Goal: Information Seeking & Learning: Learn about a topic

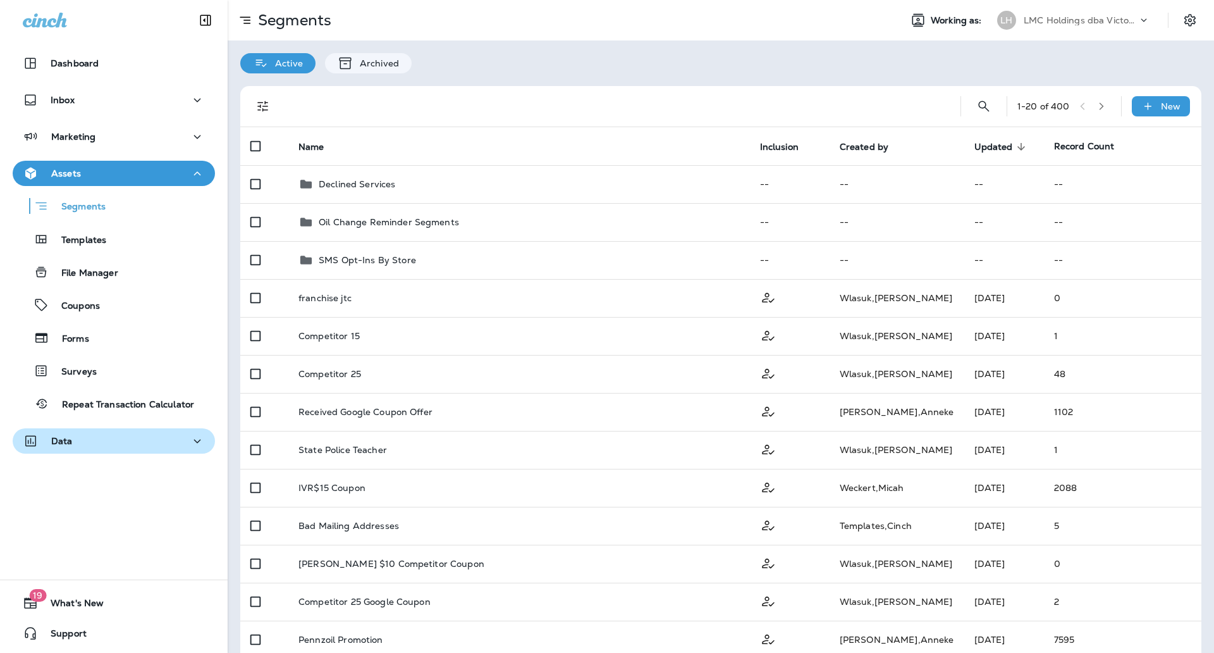
click at [88, 443] on div "Data" at bounding box center [114, 441] width 182 height 16
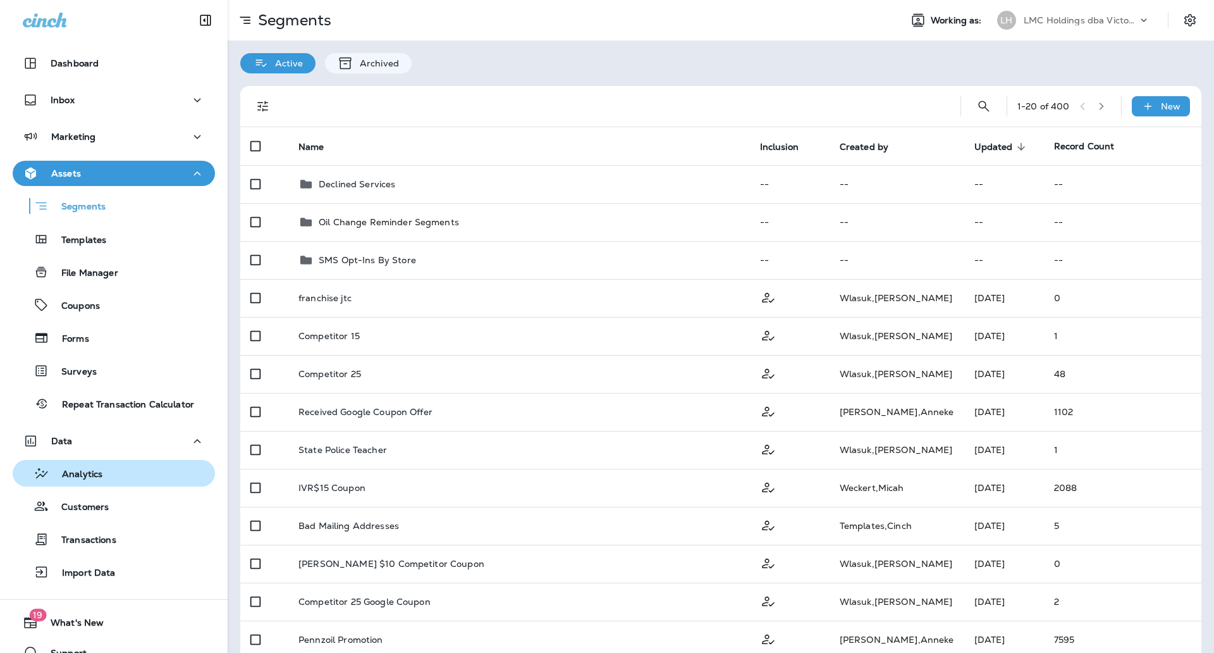
click at [90, 471] on p "Analytics" at bounding box center [75, 475] width 53 height 12
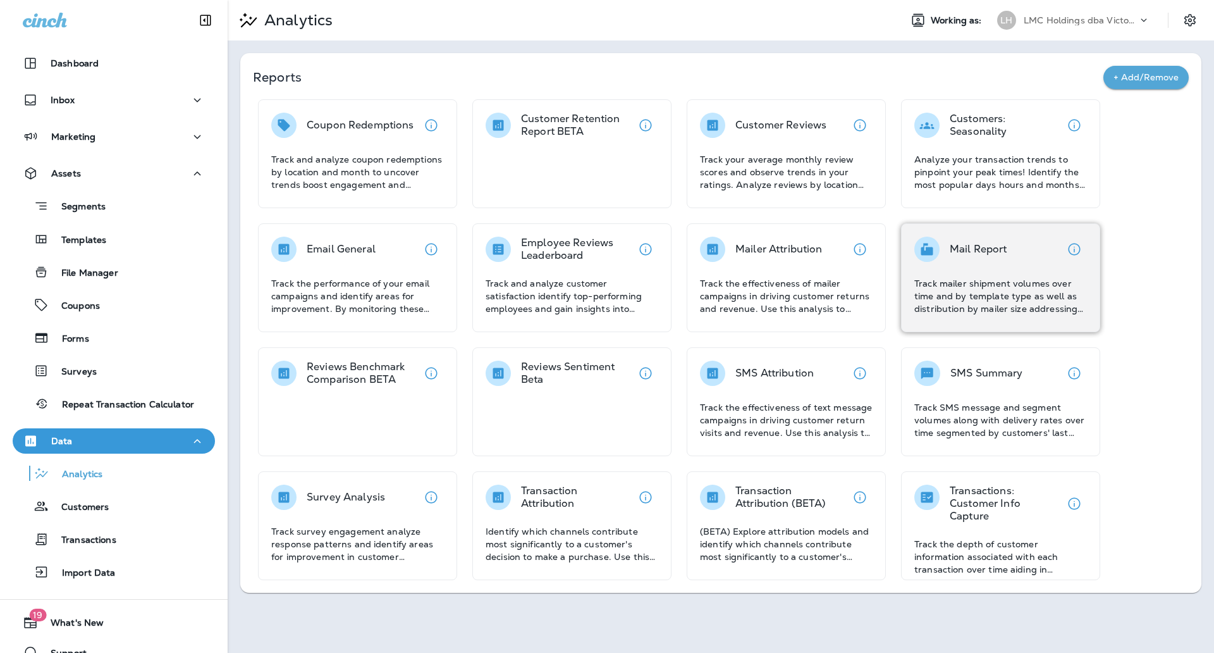
click at [952, 277] on p "Track mailer shipment volumes over time and by template type as well as distrib…" at bounding box center [1000, 296] width 173 height 38
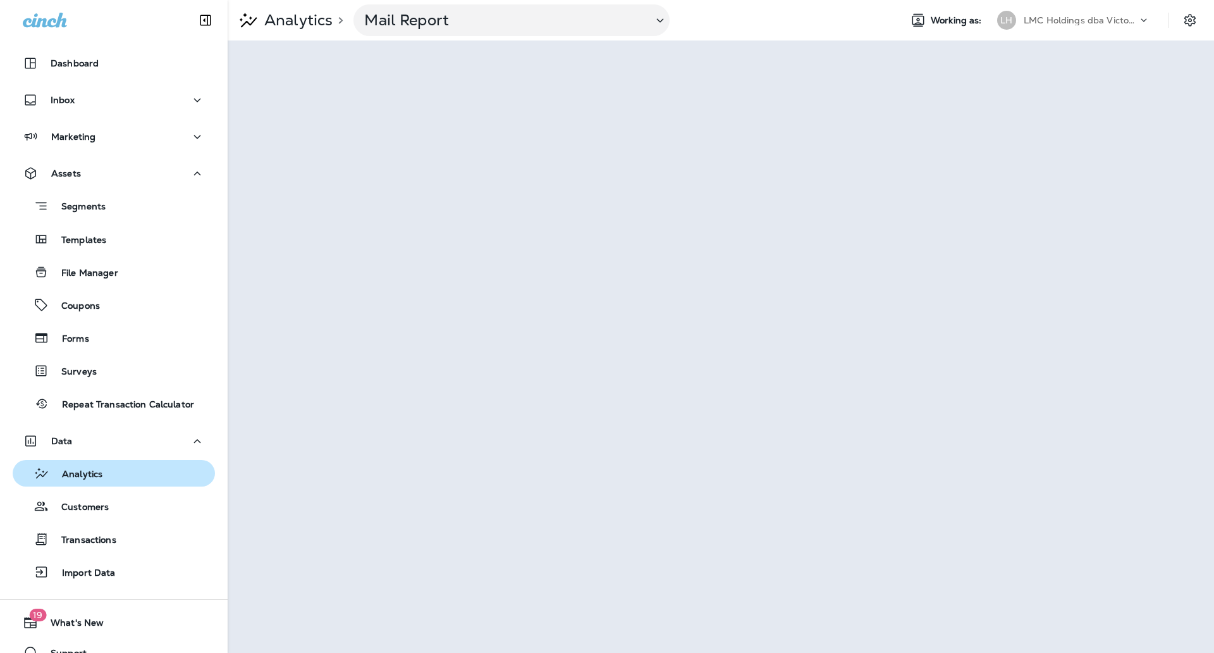
click at [99, 482] on div "Analytics" at bounding box center [60, 472] width 85 height 19
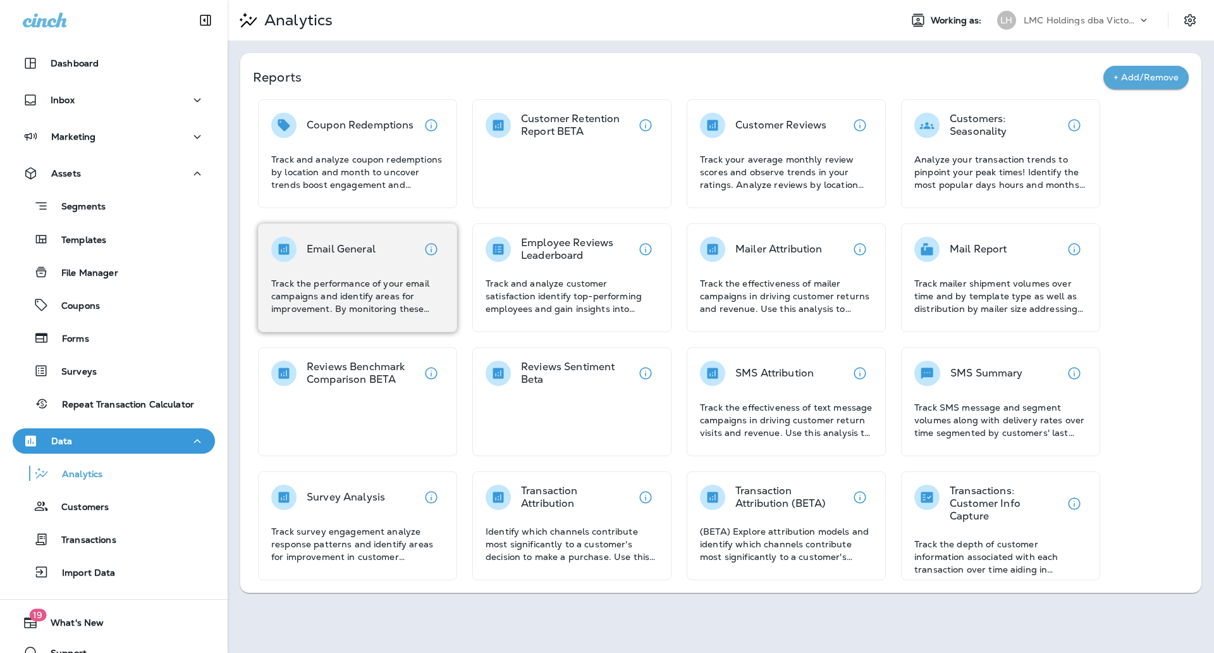
click at [394, 289] on p "Track the performance of your email campaigns and identify areas for improvemen…" at bounding box center [357, 296] width 173 height 38
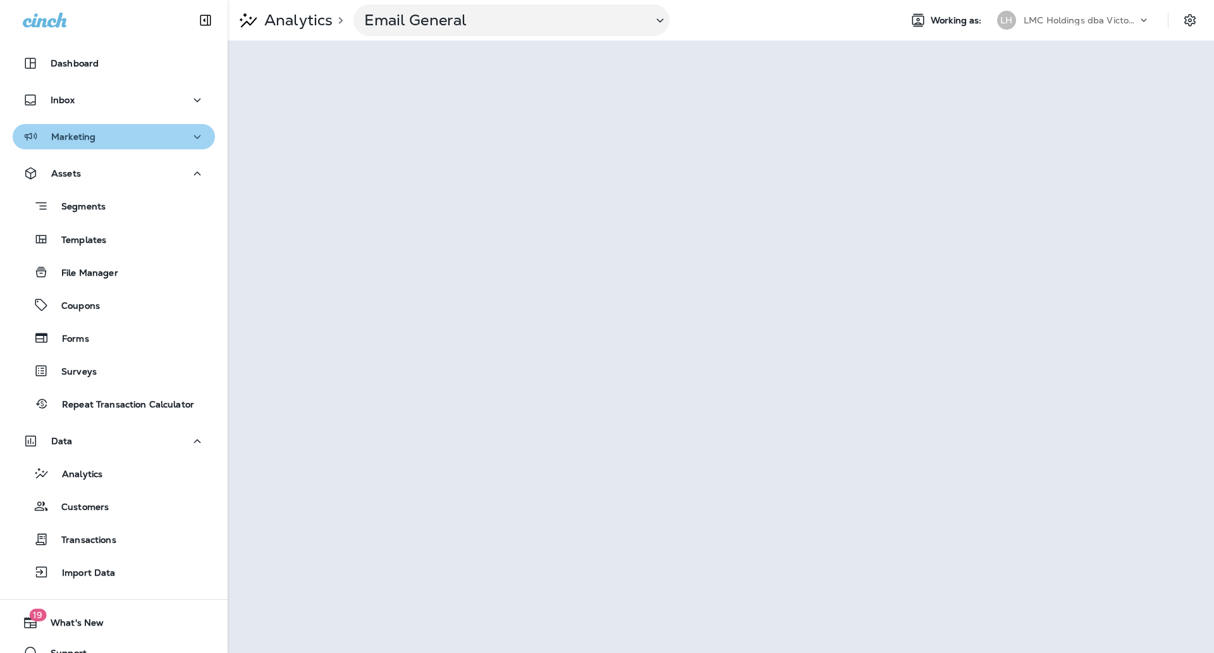
click at [114, 144] on div "Marketing" at bounding box center [114, 137] width 182 height 16
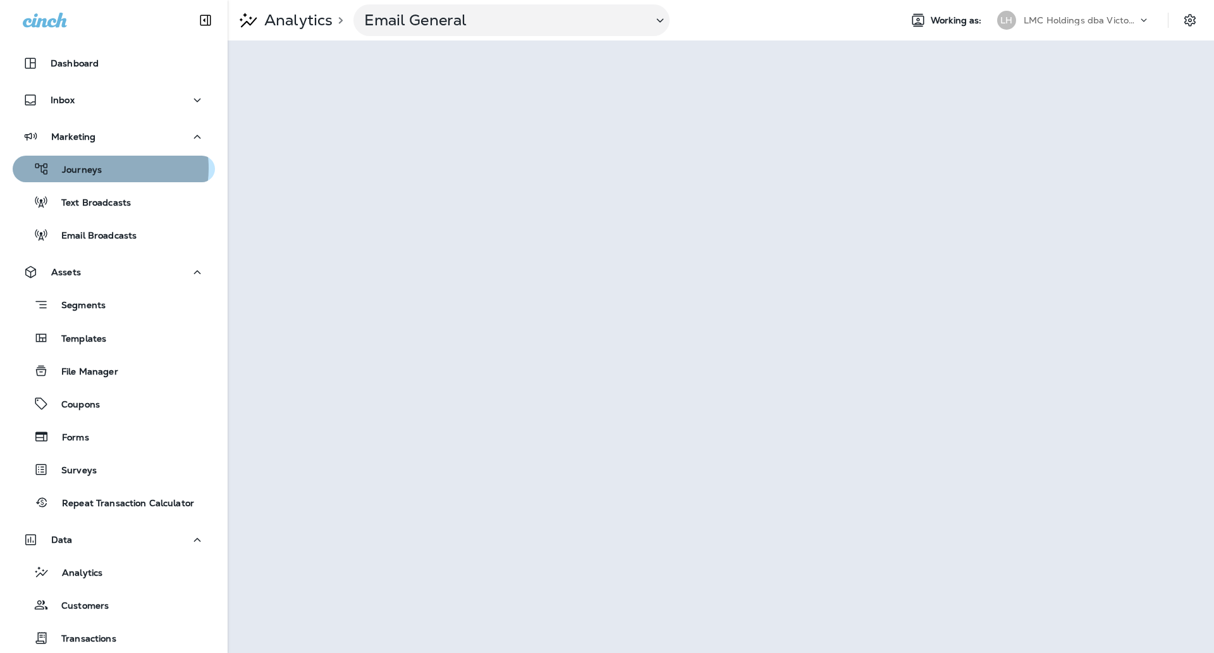
click at [103, 168] on div "Journeys" at bounding box center [114, 168] width 192 height 19
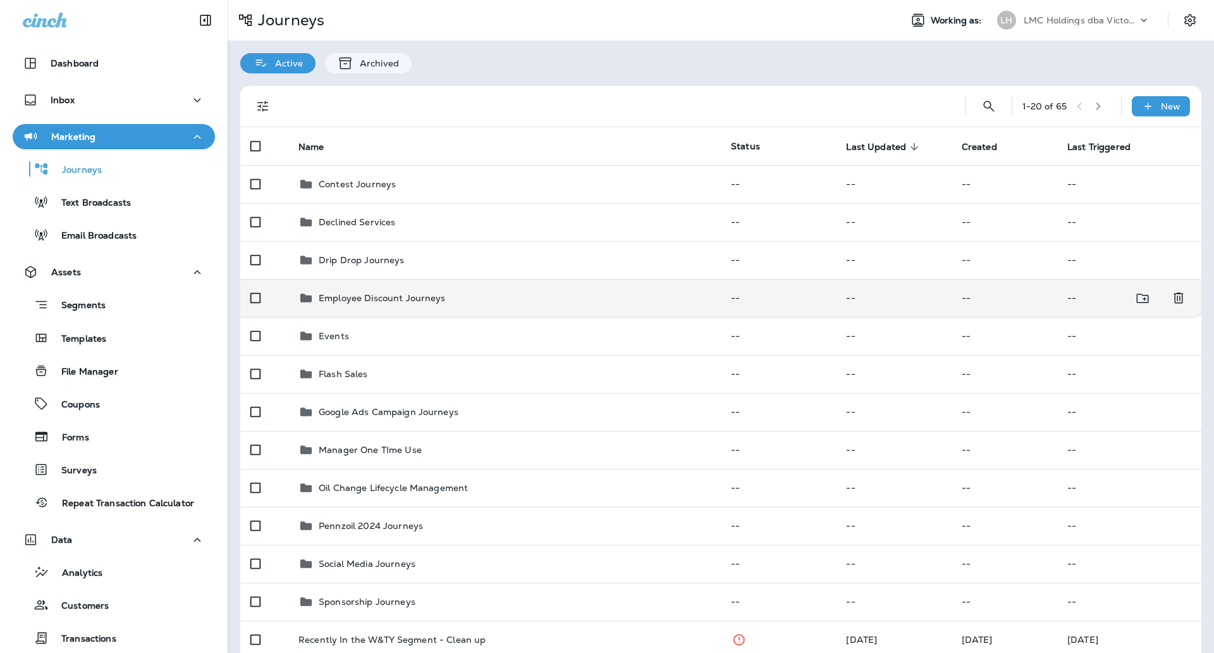
click at [326, 311] on td "Employee Discount Journeys" at bounding box center [504, 298] width 433 height 38
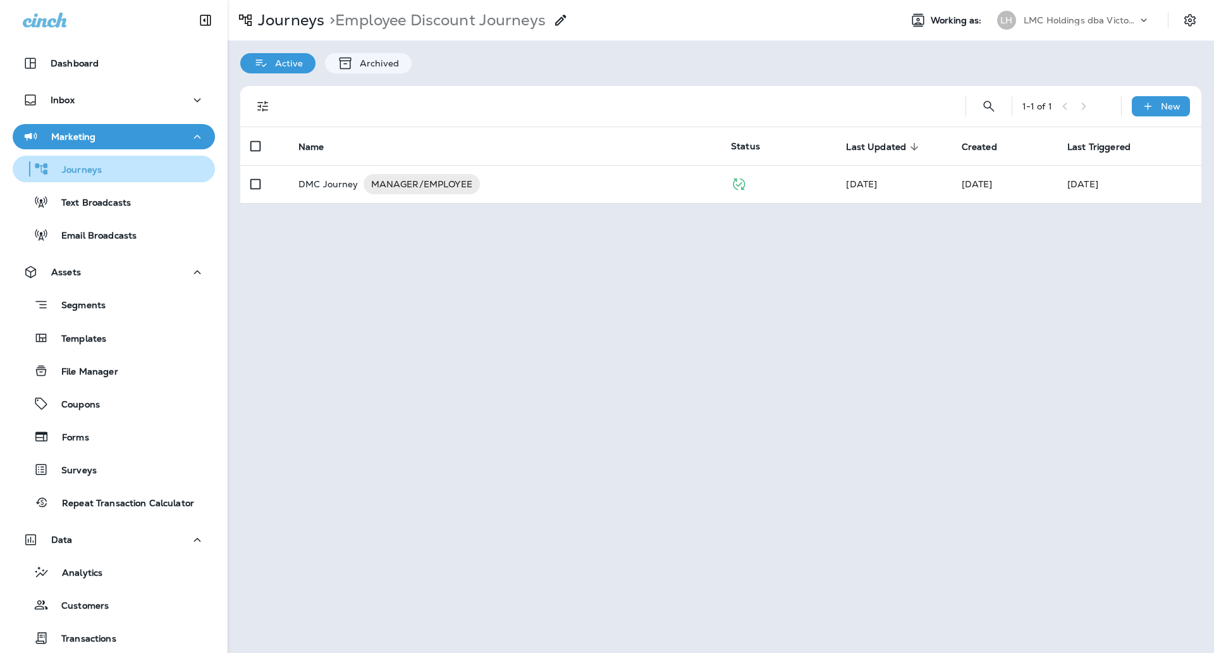
click at [102, 165] on div "Journeys" at bounding box center [114, 168] width 192 height 19
click at [101, 165] on div "Journeys" at bounding box center [114, 168] width 192 height 19
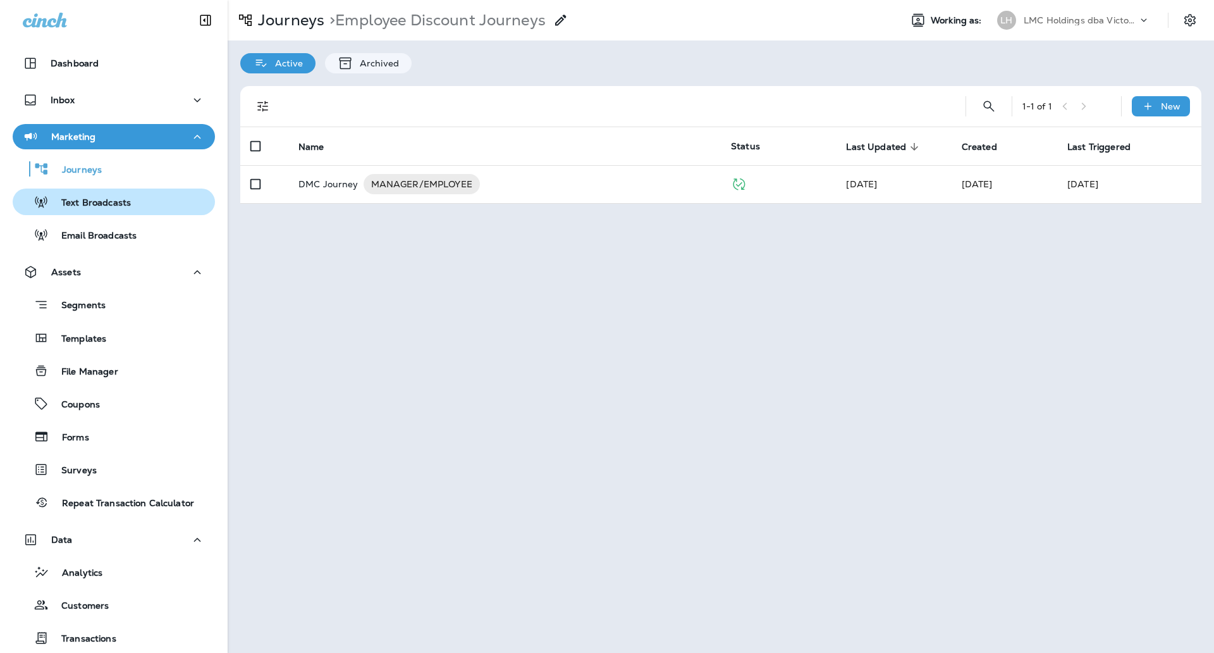
click at [97, 208] on p "Text Broadcasts" at bounding box center [90, 203] width 82 height 12
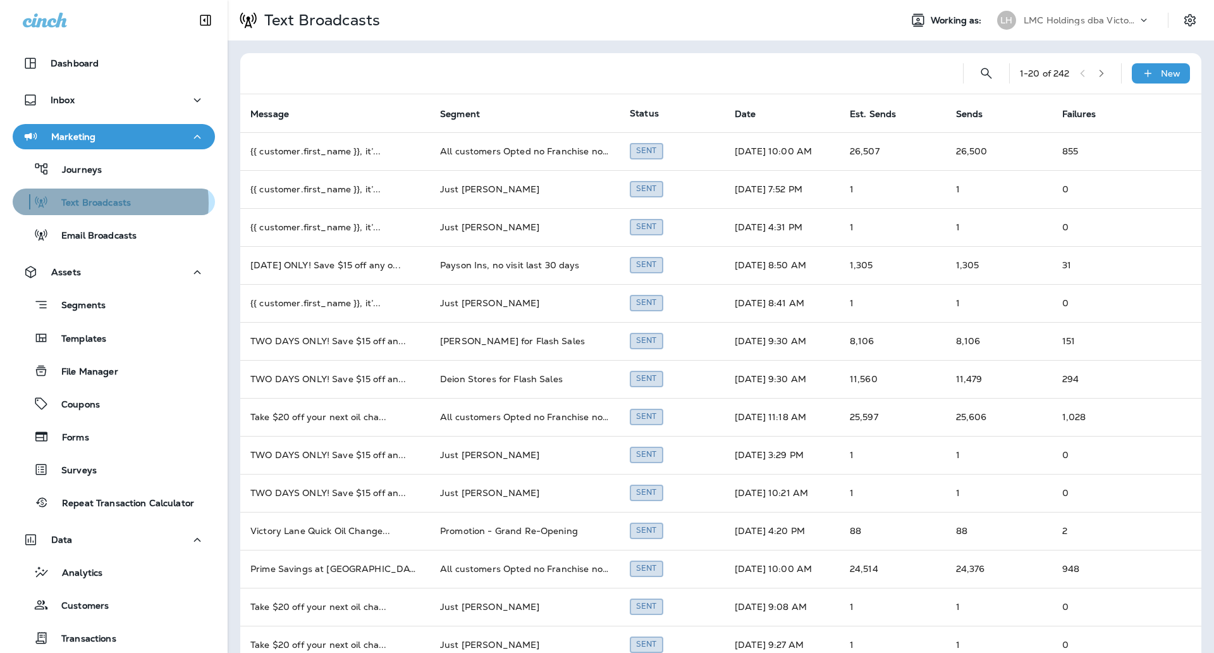
click at [101, 203] on p "Text Broadcasts" at bounding box center [90, 203] width 82 height 12
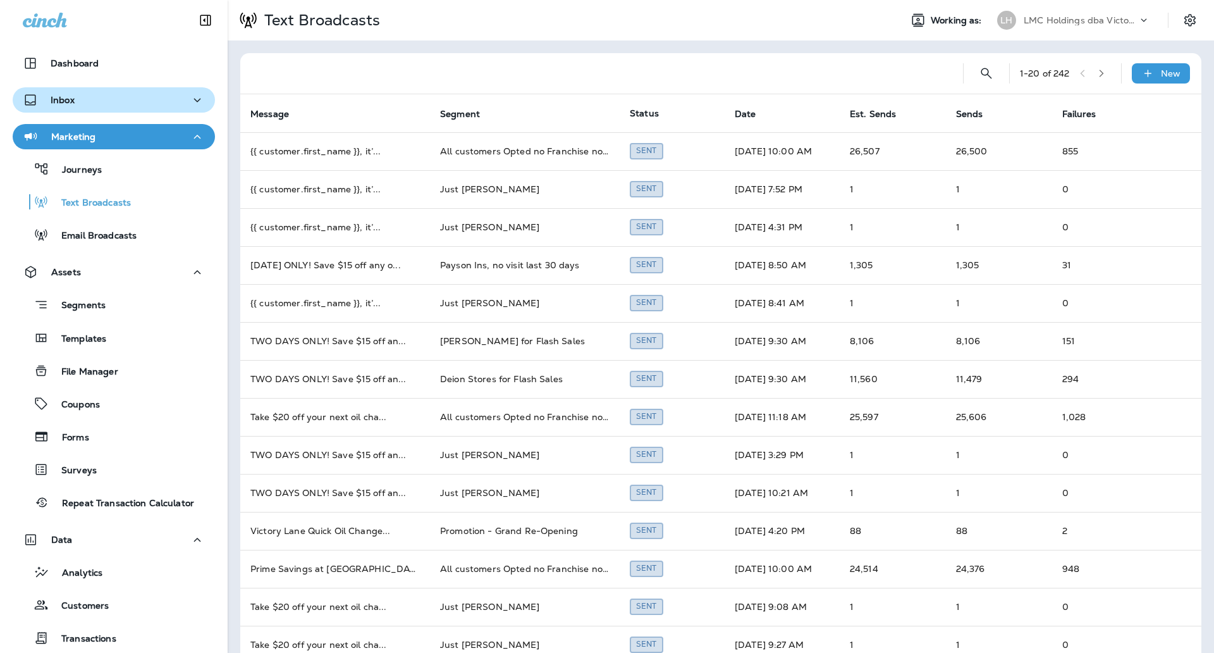
click at [113, 101] on div "Inbox" at bounding box center [114, 100] width 182 height 16
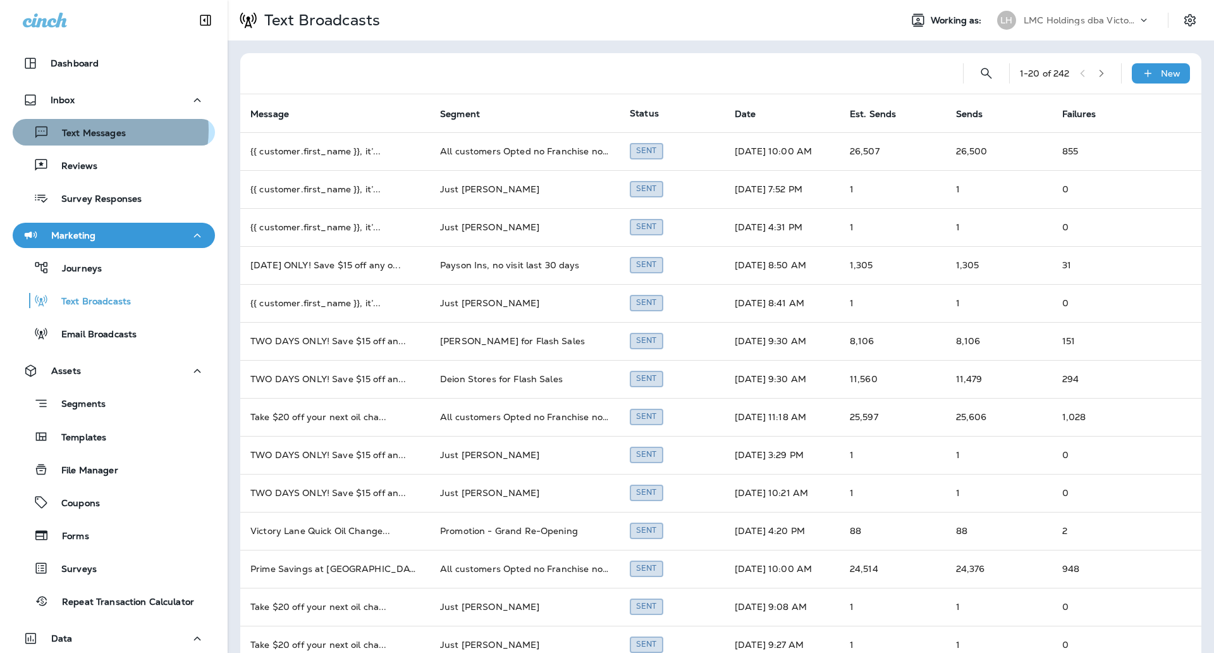
click at [104, 130] on p "Text Messages" at bounding box center [87, 134] width 77 height 12
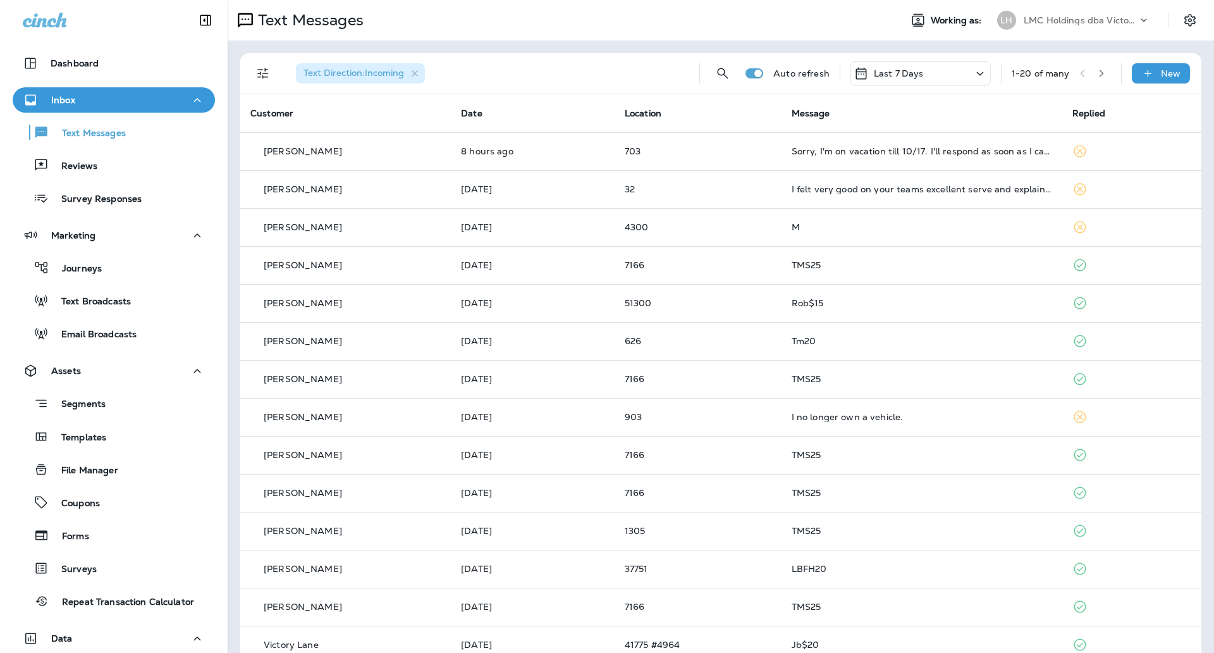
click at [1092, 78] on button "button" at bounding box center [1101, 73] width 19 height 19
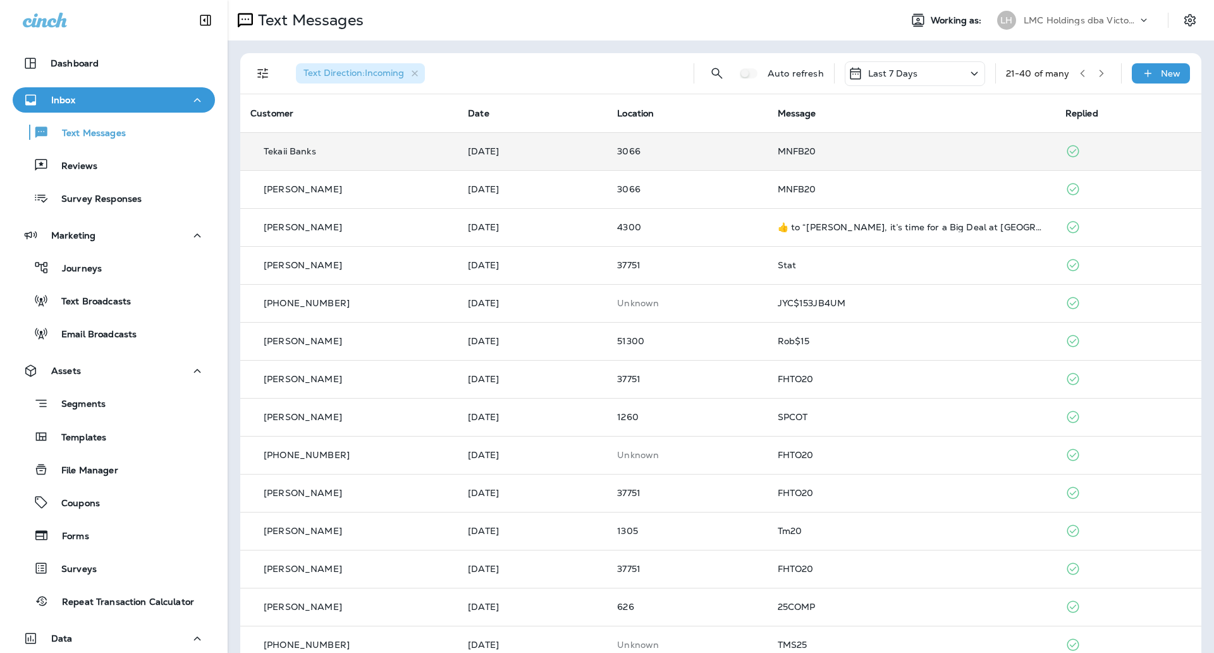
click at [873, 149] on div "MNFB20" at bounding box center [911, 151] width 267 height 10
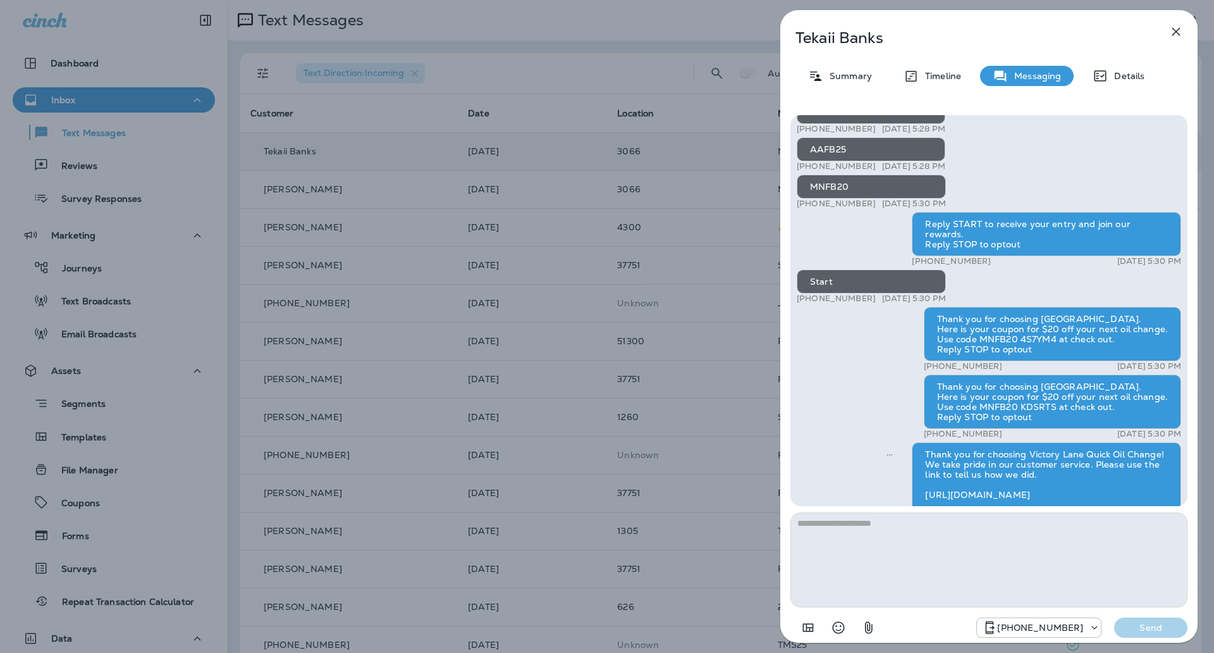
scroll to position [-268, 0]
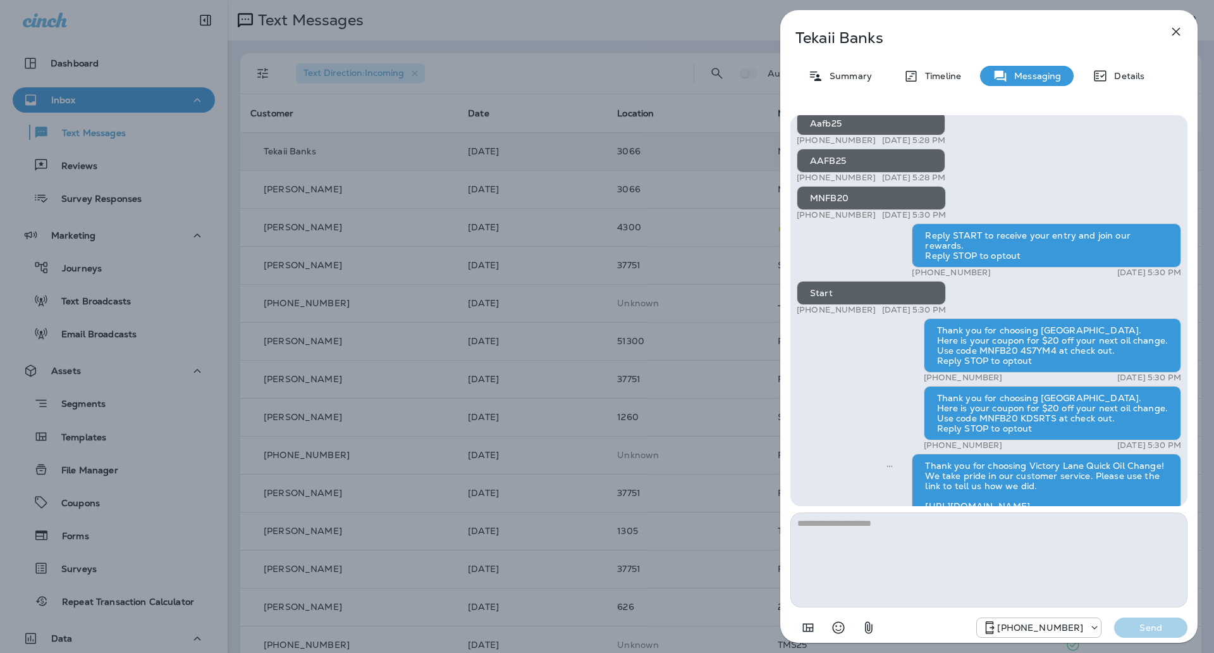
click at [1177, 35] on icon "button" at bounding box center [1176, 31] width 15 height 15
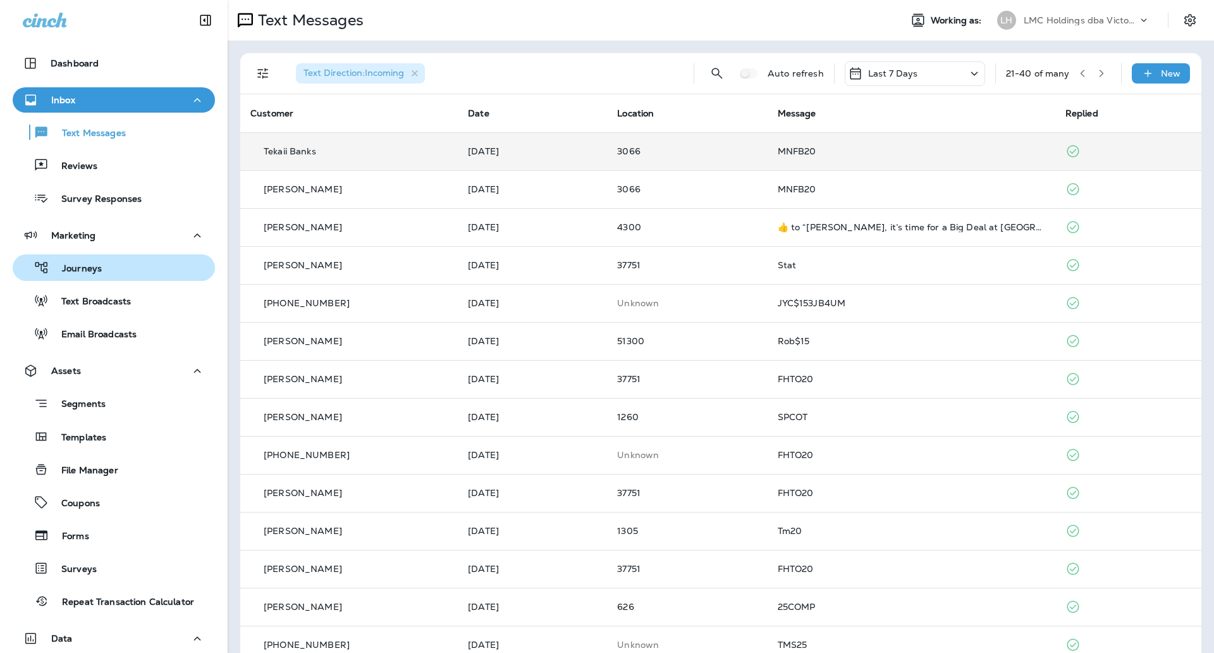
click at [123, 269] on div "Journeys" at bounding box center [114, 267] width 192 height 19
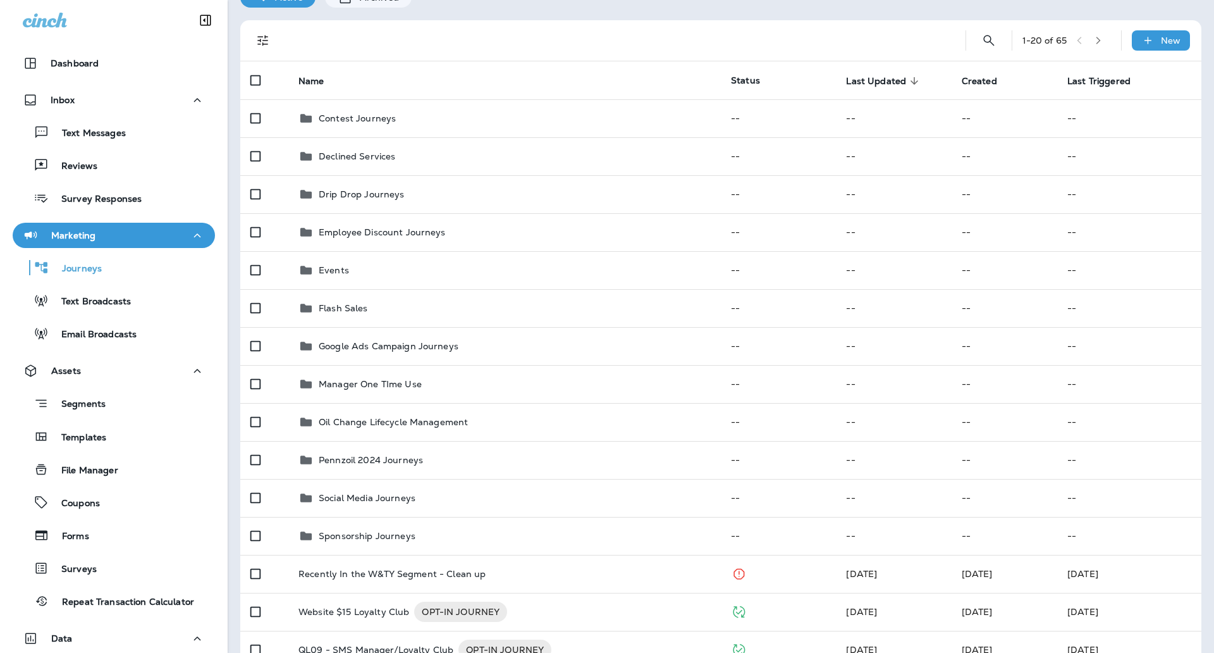
scroll to position [62, 0]
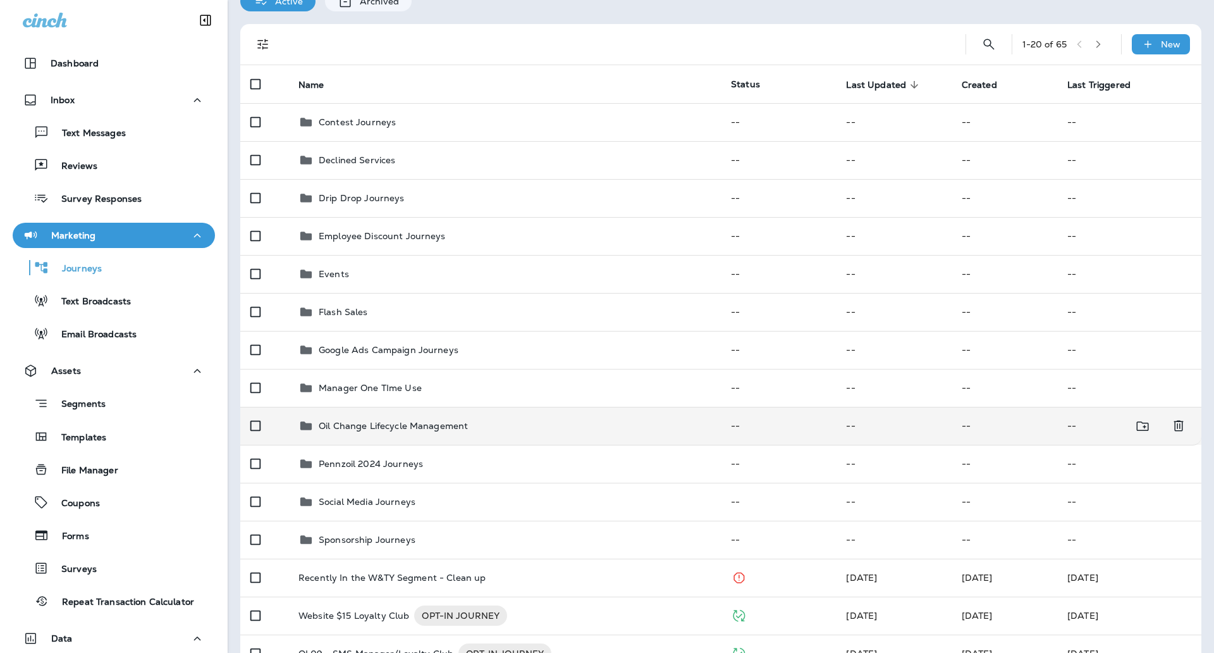
click at [453, 428] on p "Oil Change Lifecycle Management" at bounding box center [393, 425] width 149 height 10
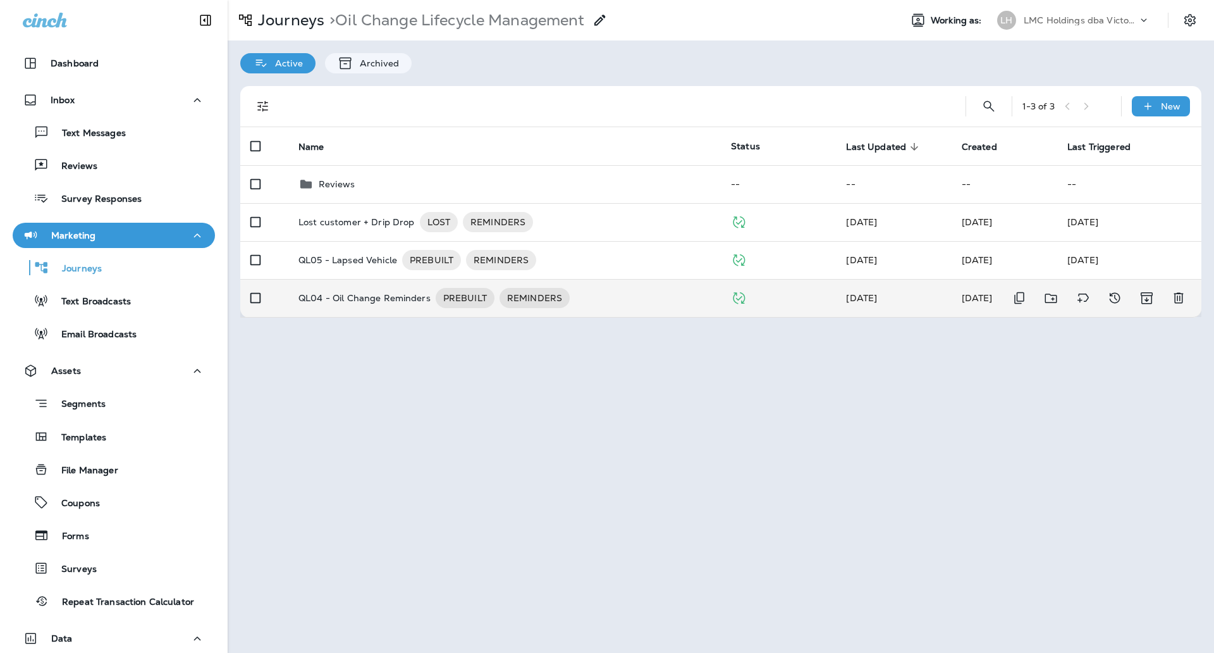
click at [605, 297] on div "QL04 - Oil Change Reminders PREBUILT REMINDERS" at bounding box center [504, 298] width 412 height 20
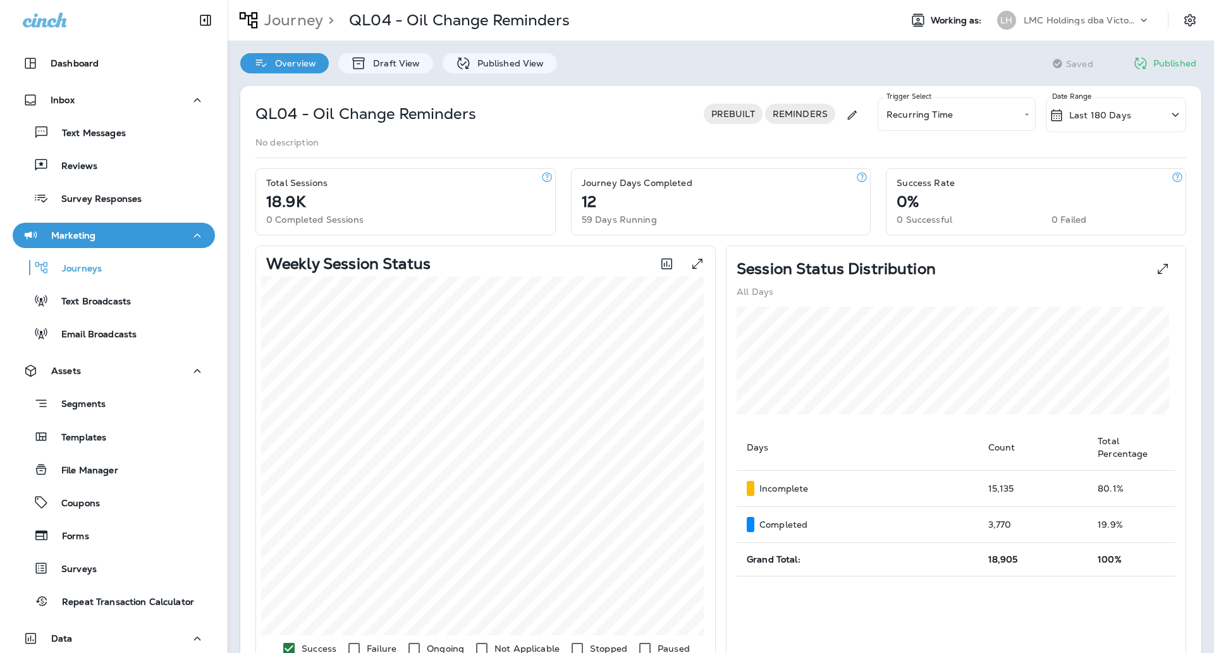
click at [1095, 110] on p "Last 180 Days" at bounding box center [1100, 115] width 62 height 10
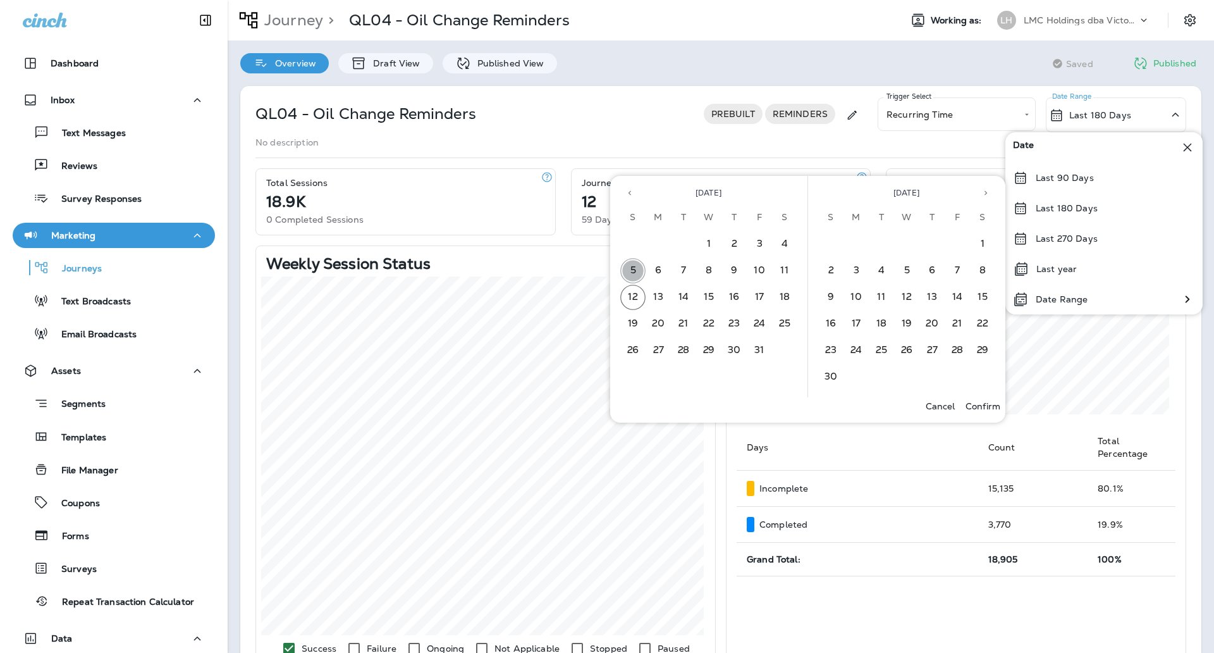
click at [637, 267] on button "5" at bounding box center [632, 270] width 25 height 25
click at [789, 263] on button "11" at bounding box center [784, 270] width 25 height 25
click at [971, 401] on p "Confirm" at bounding box center [983, 406] width 35 height 10
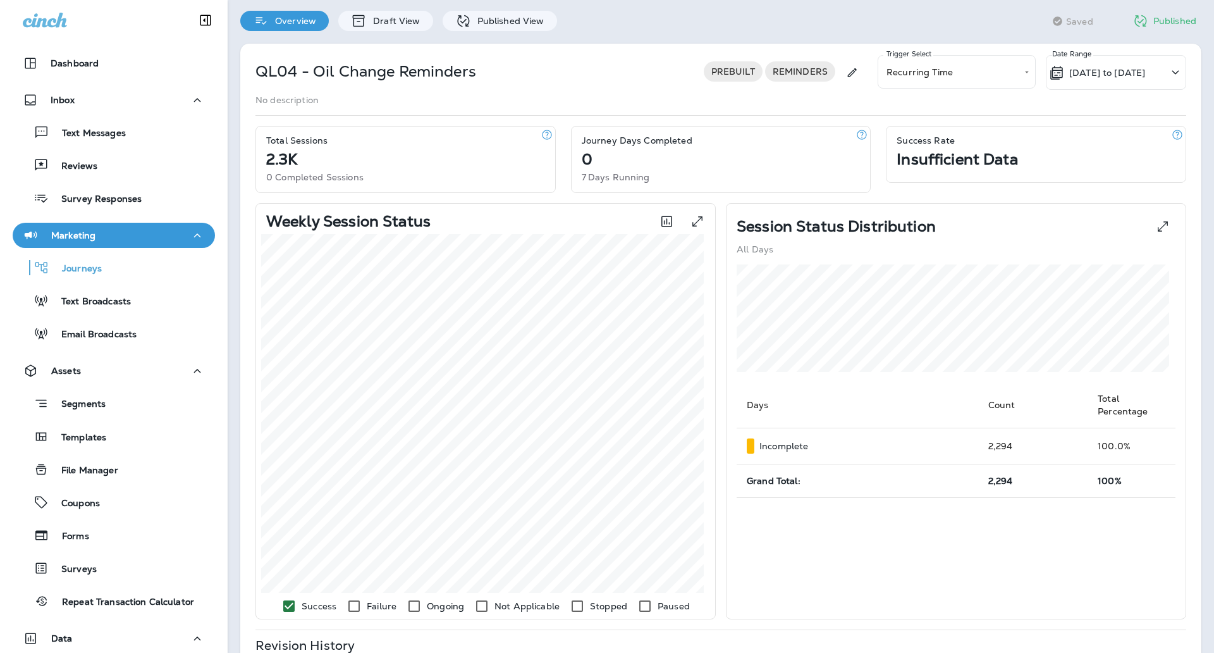
scroll to position [28, 0]
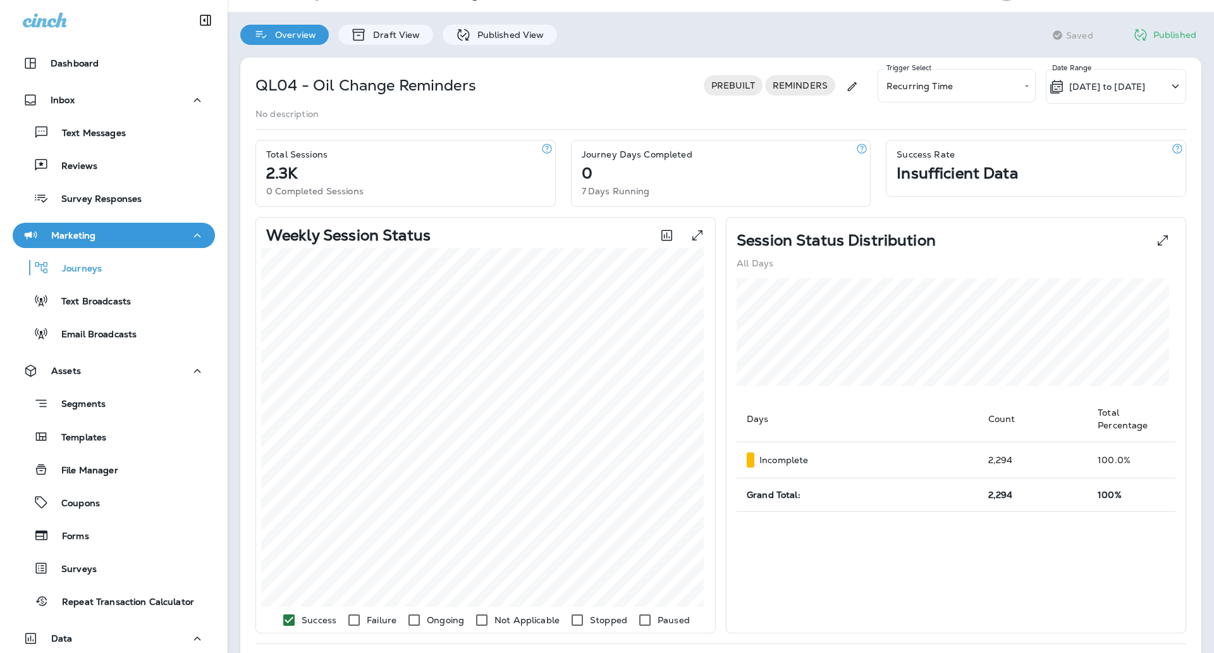
click at [1107, 82] on p "[DATE] to [DATE]" at bounding box center [1107, 87] width 76 height 10
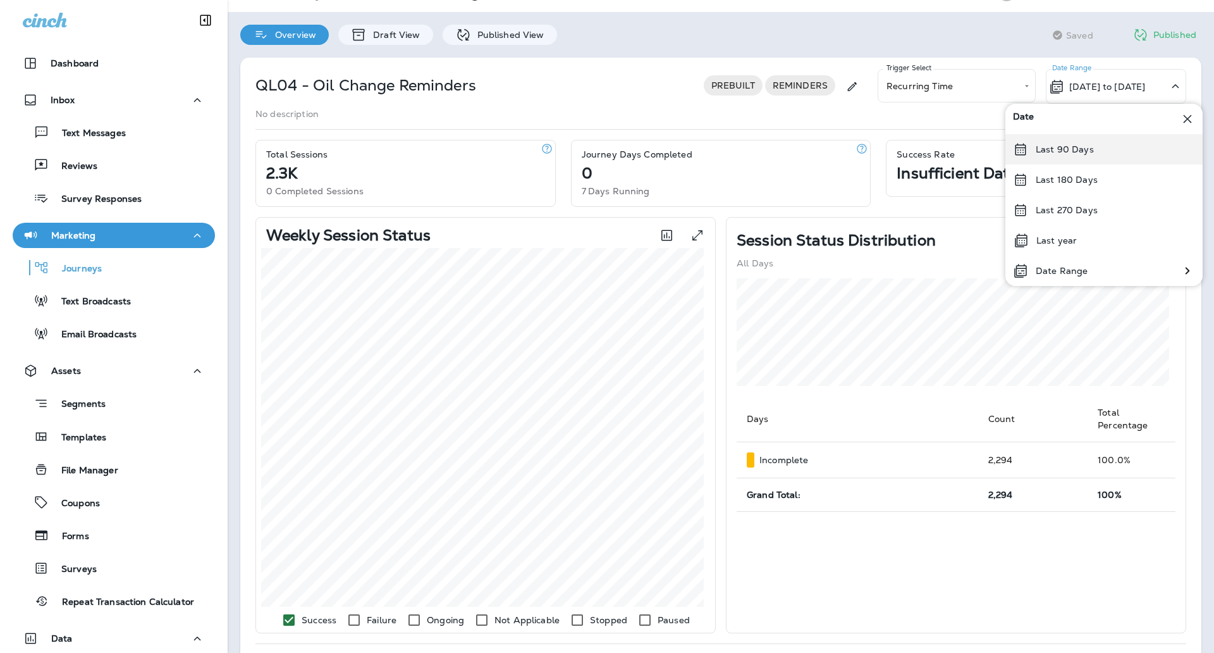
click at [1081, 150] on p "Last 90 Days" at bounding box center [1065, 149] width 58 height 10
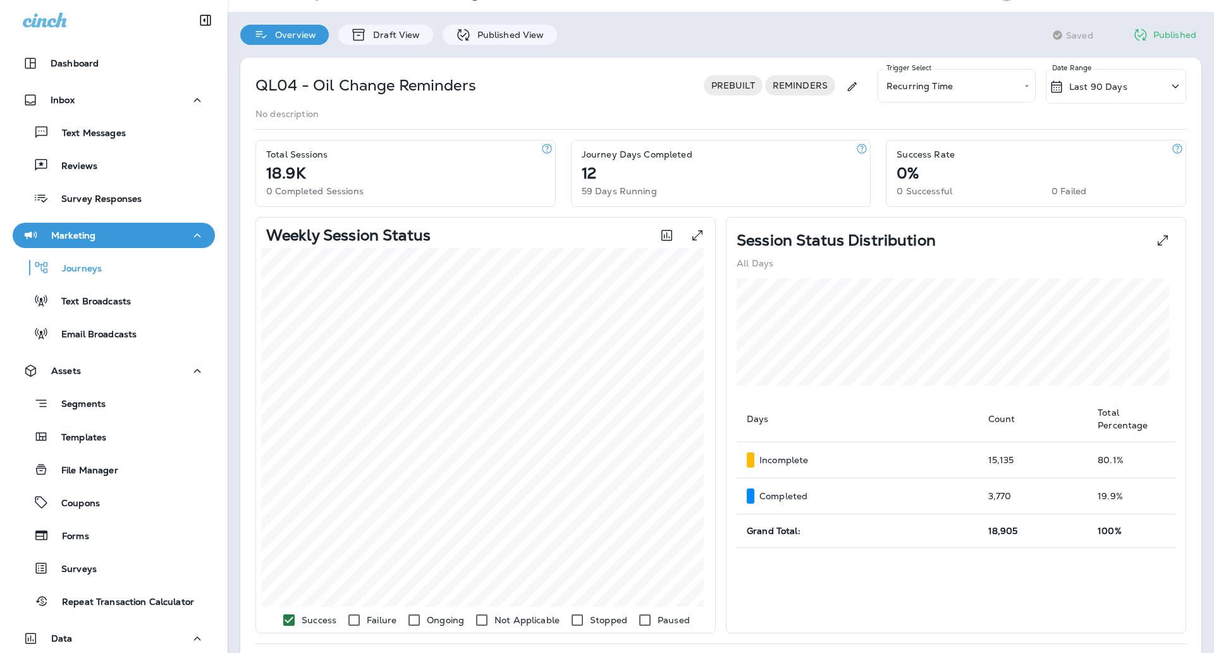
click at [1079, 92] on div "Last 90 Days" at bounding box center [1088, 86] width 78 height 15
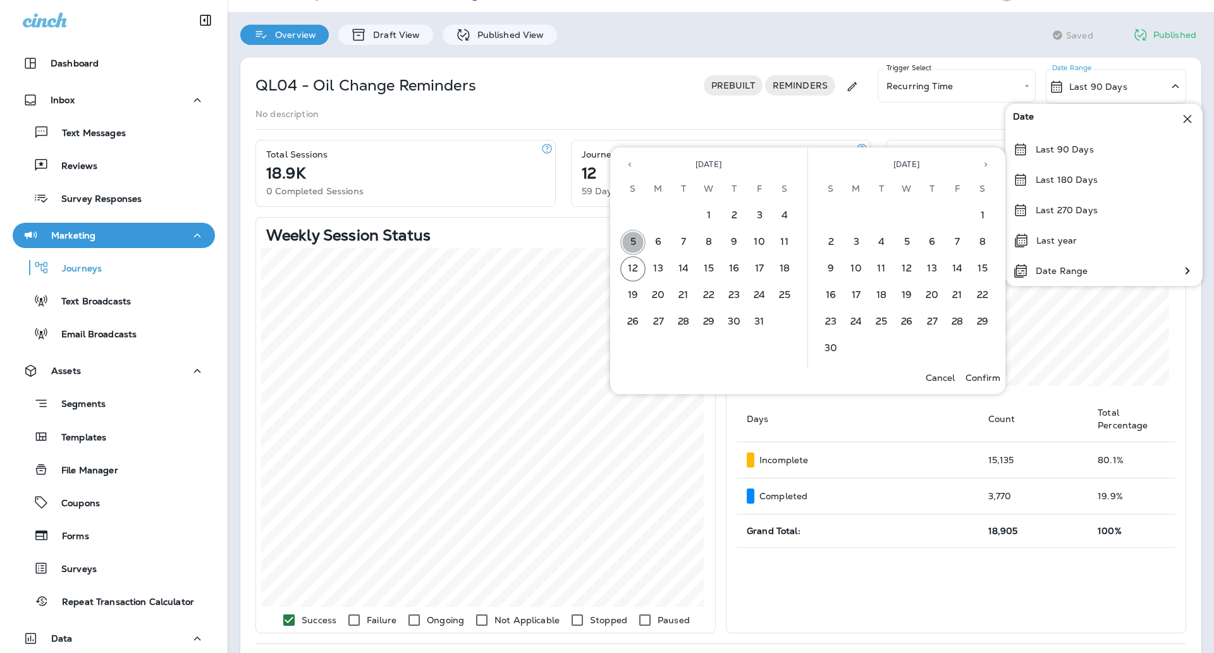
click at [636, 247] on button "5" at bounding box center [632, 242] width 25 height 25
click at [775, 249] on button "11" at bounding box center [784, 242] width 25 height 25
click at [979, 386] on button "Confirm" at bounding box center [983, 378] width 45 height 18
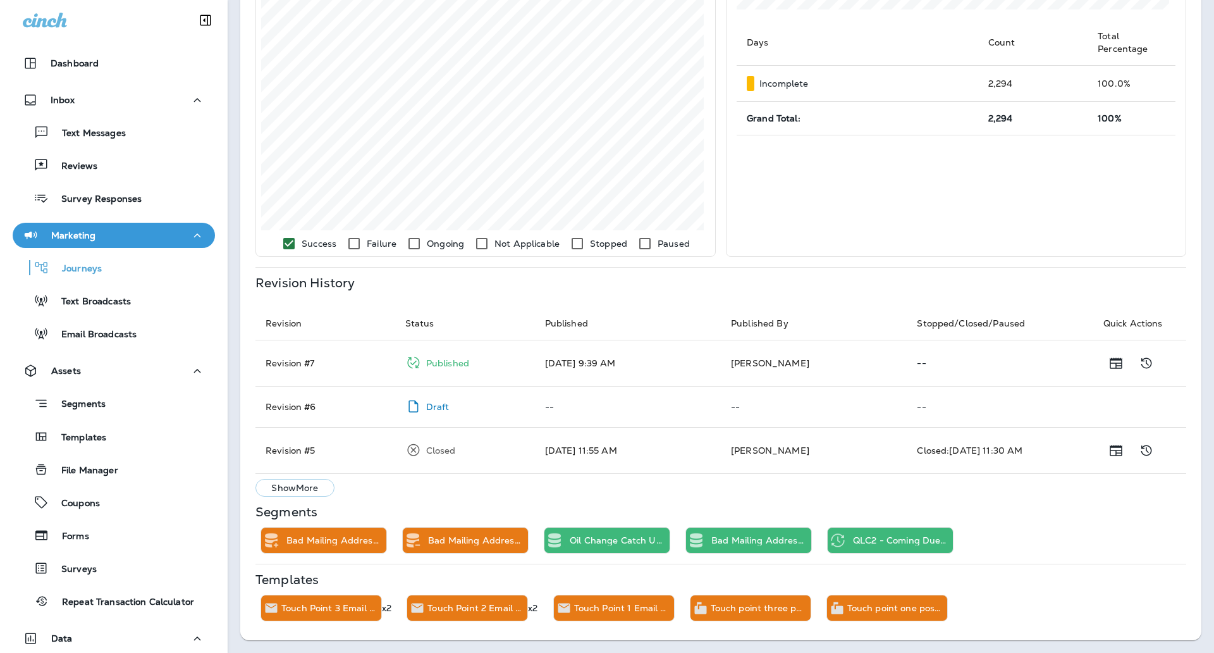
scroll to position [0, 0]
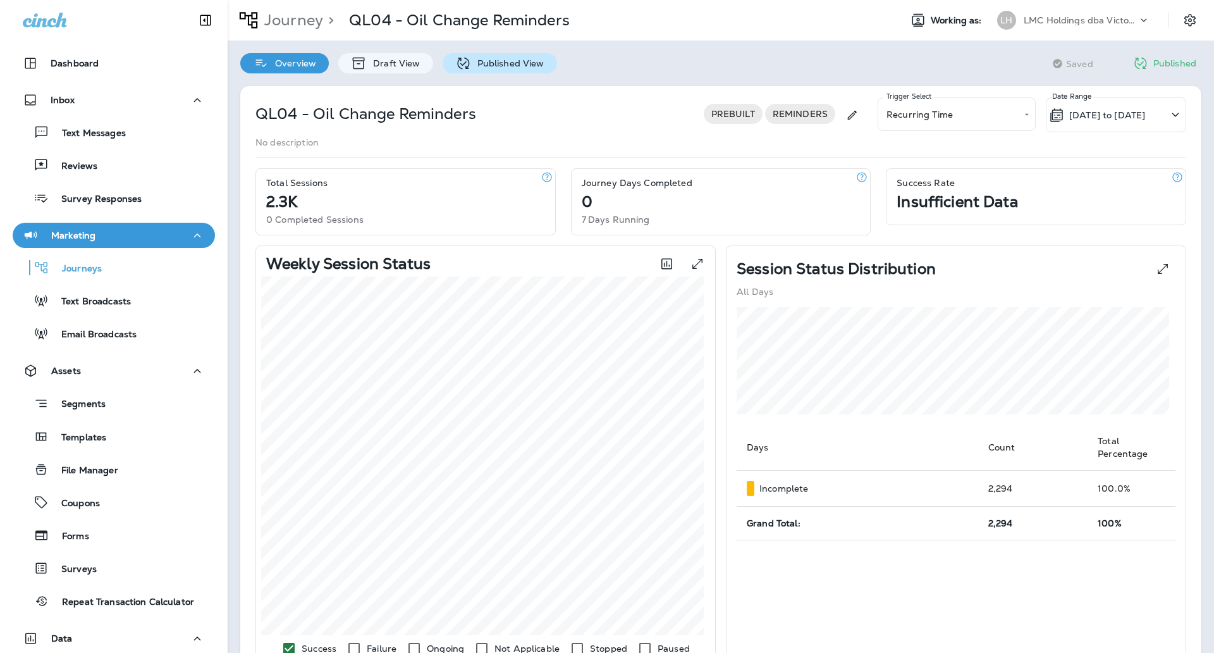
click at [471, 67] on p "Published View" at bounding box center [507, 63] width 73 height 10
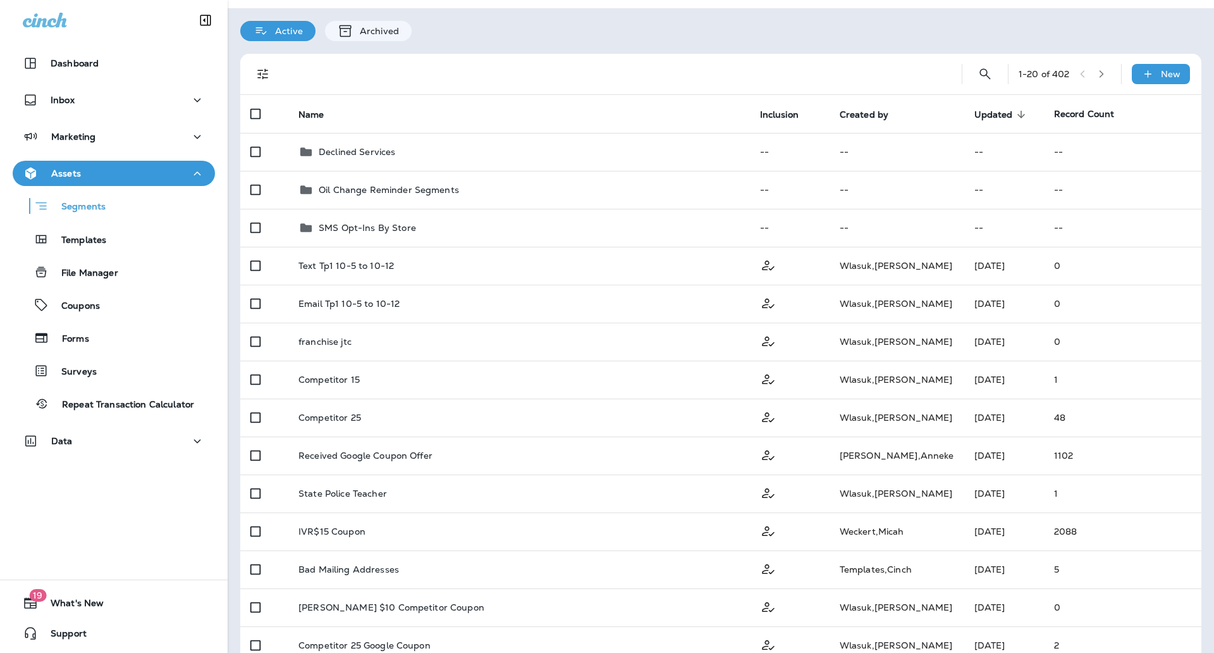
scroll to position [29, 0]
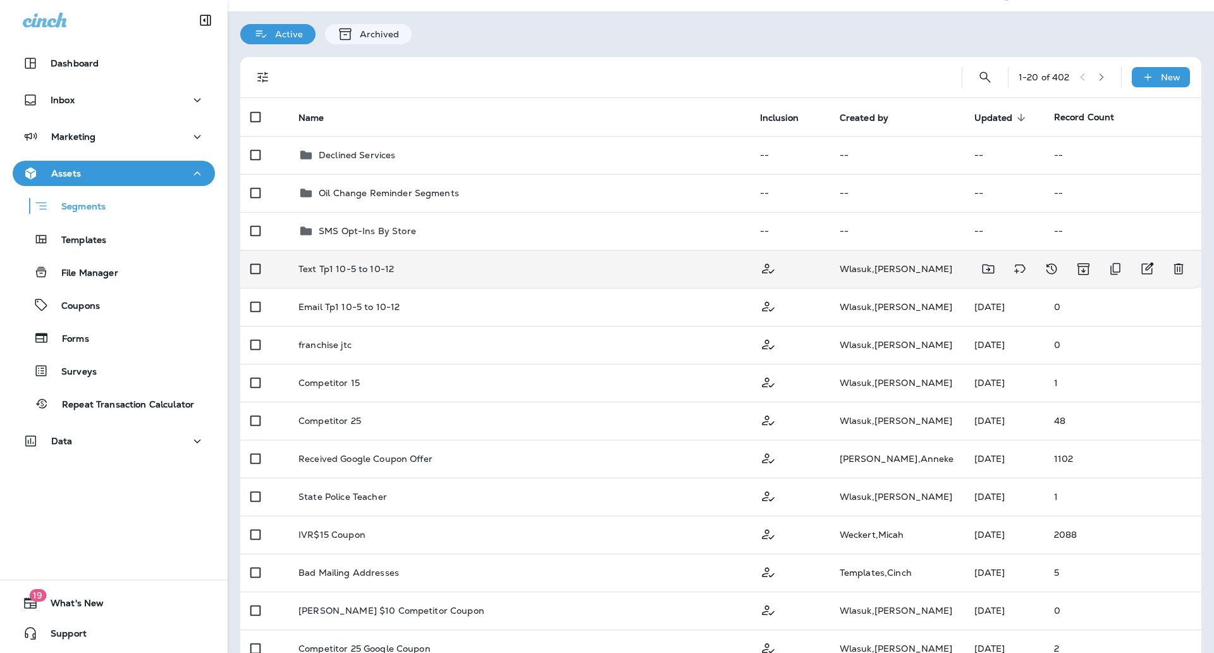
click at [395, 257] on td "Text Tp1 10-5 to 10-12" at bounding box center [519, 269] width 462 height 38
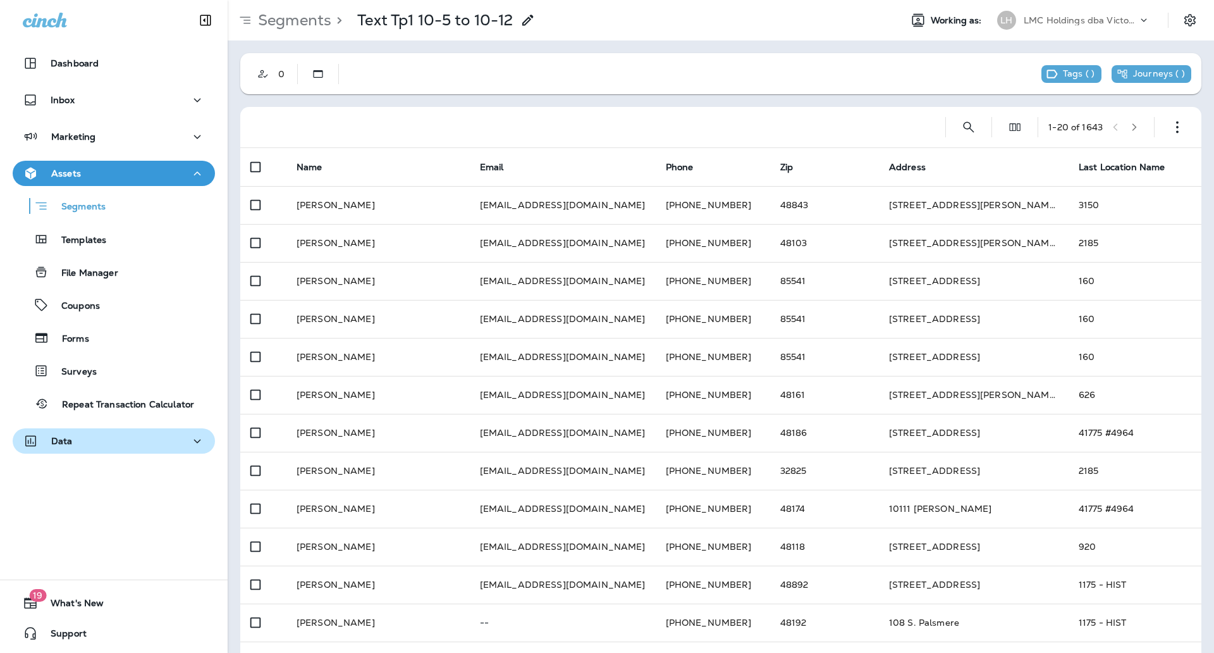
click at [93, 436] on div "Data" at bounding box center [114, 441] width 182 height 16
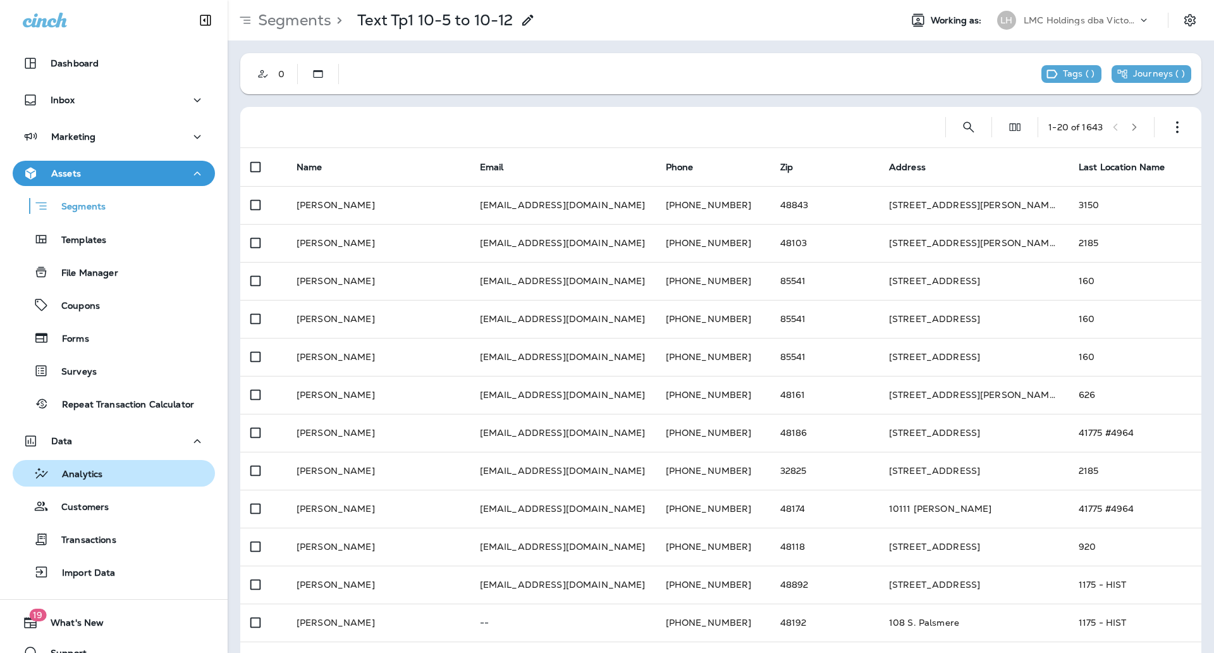
click at [91, 475] on p "Analytics" at bounding box center [75, 475] width 53 height 12
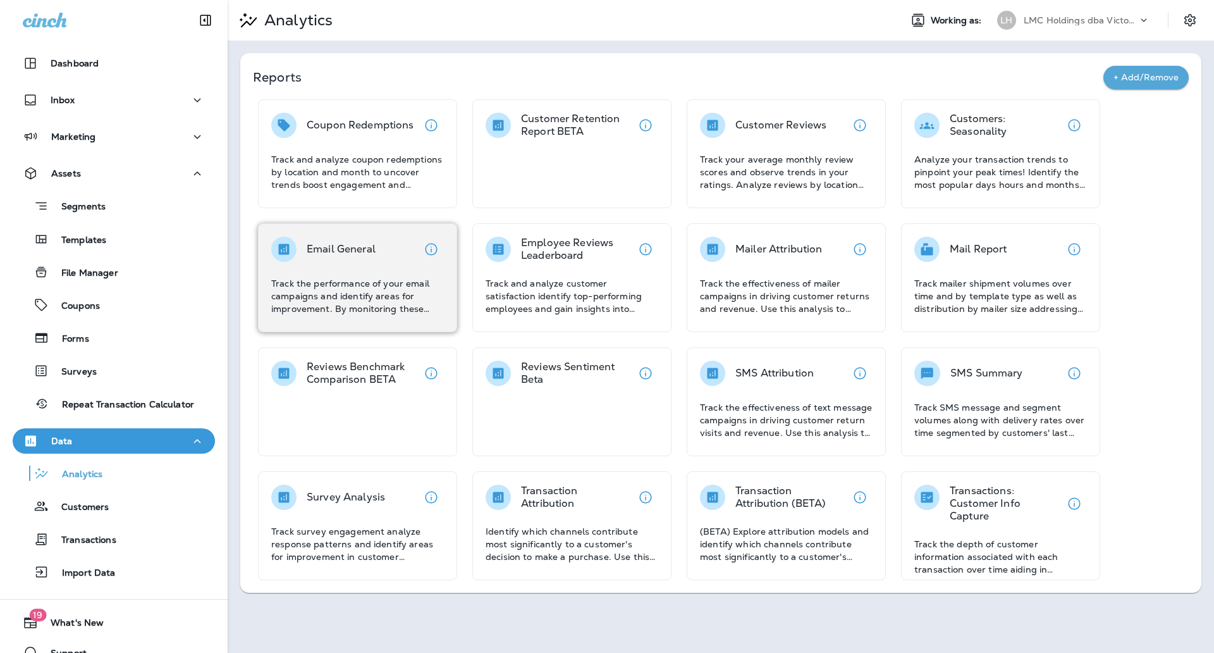
click at [365, 270] on div "Email General Track the performance of your email campaigns and identify areas …" at bounding box center [357, 275] width 173 height 78
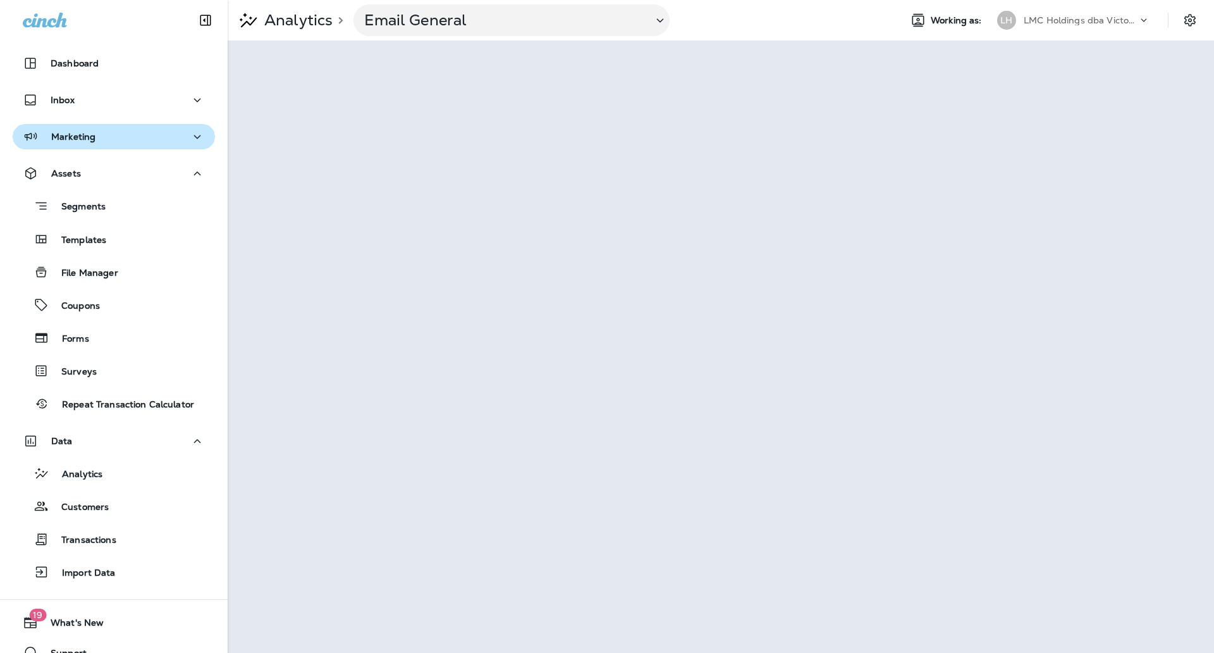
click at [150, 146] on button "Marketing" at bounding box center [114, 136] width 202 height 25
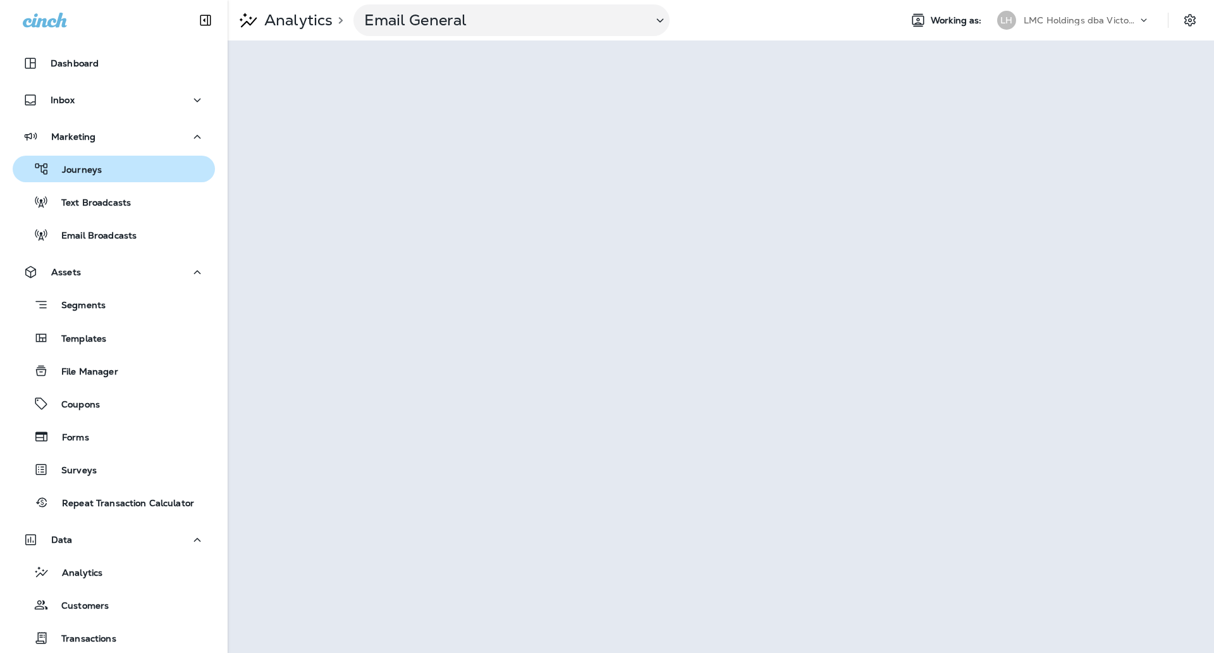
click at [126, 167] on div "Journeys" at bounding box center [114, 168] width 192 height 19
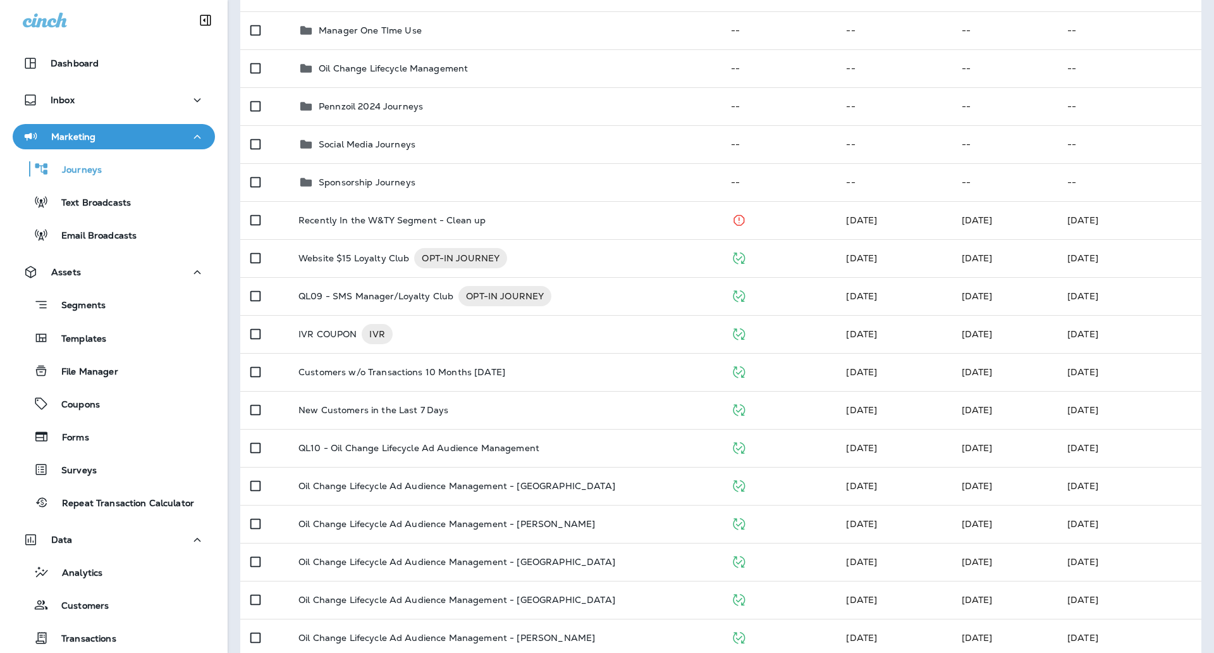
scroll to position [417, 0]
click at [81, 572] on p "Analytics" at bounding box center [75, 573] width 53 height 12
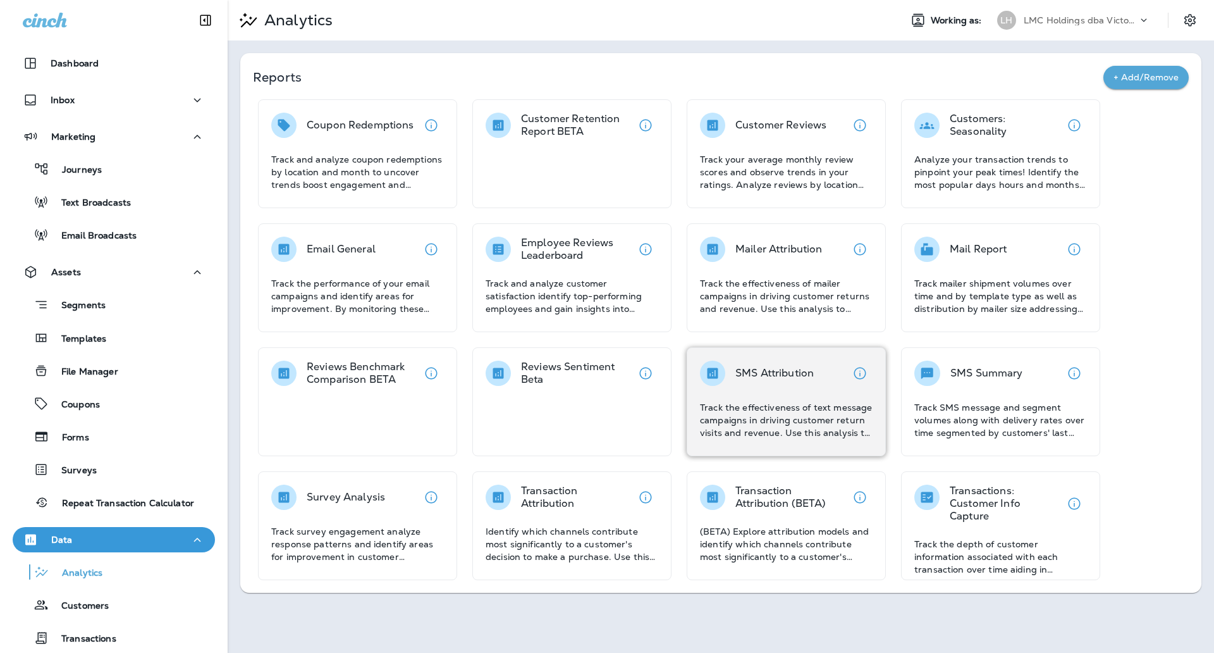
click at [798, 380] on div "SMS Attribution" at bounding box center [774, 372] width 78 height 25
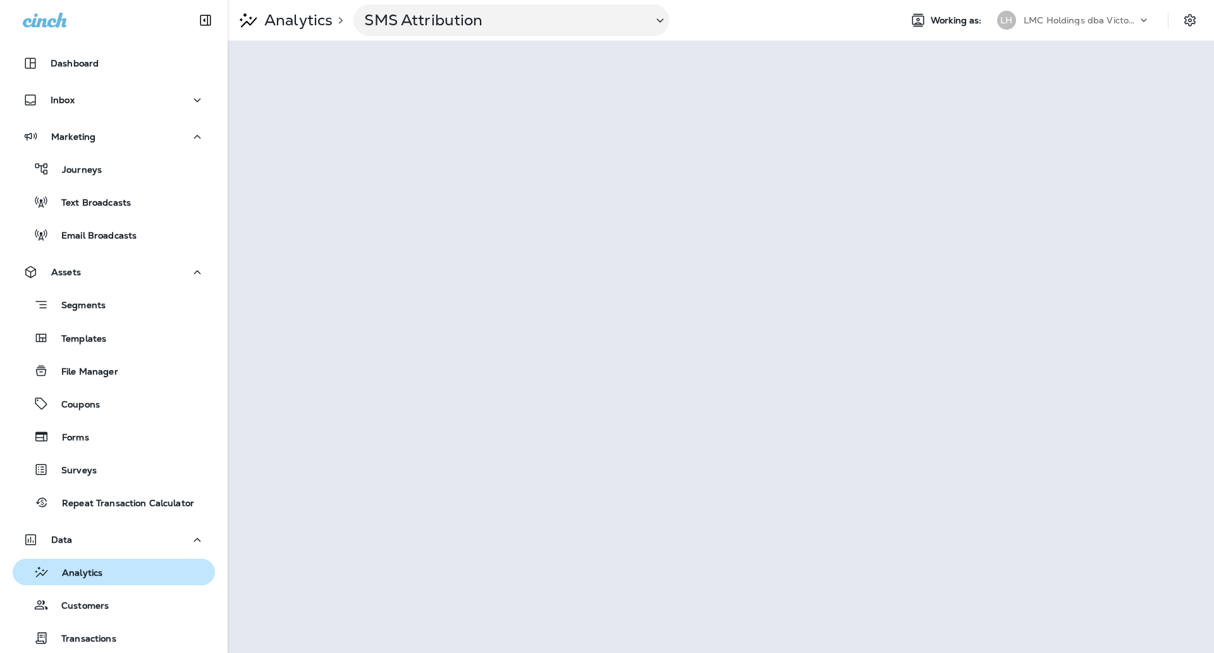
click at [100, 568] on p "Analytics" at bounding box center [75, 573] width 53 height 12
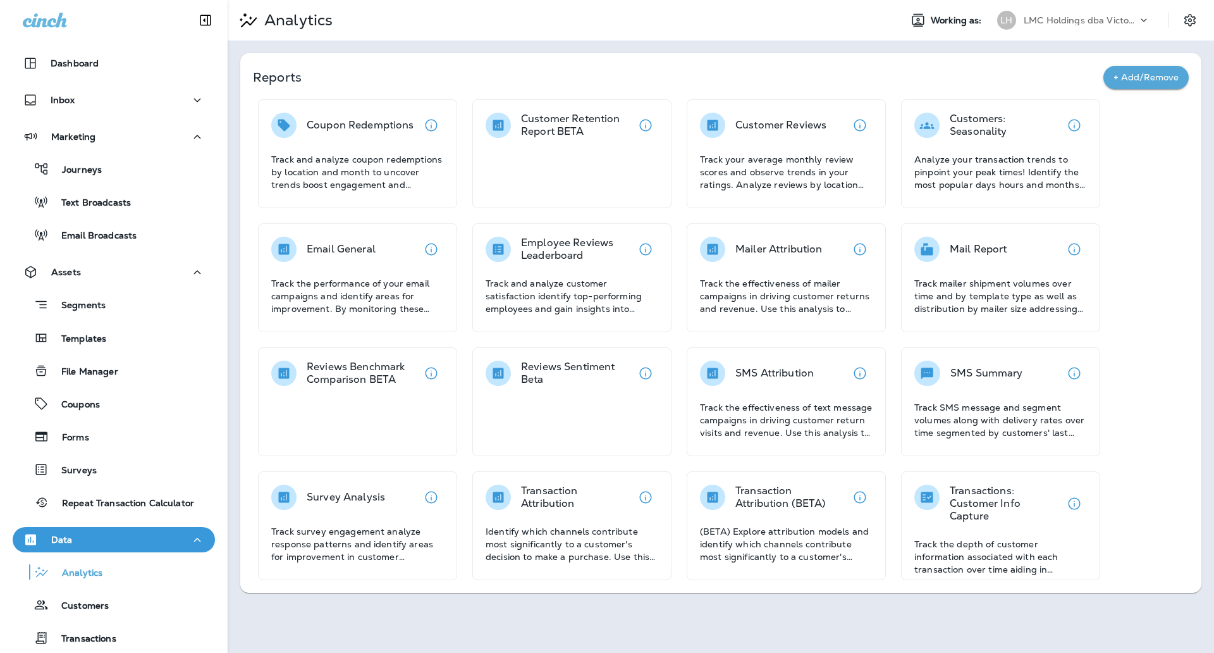
click at [357, 123] on p "Coupon Redemptions" at bounding box center [360, 125] width 107 height 13
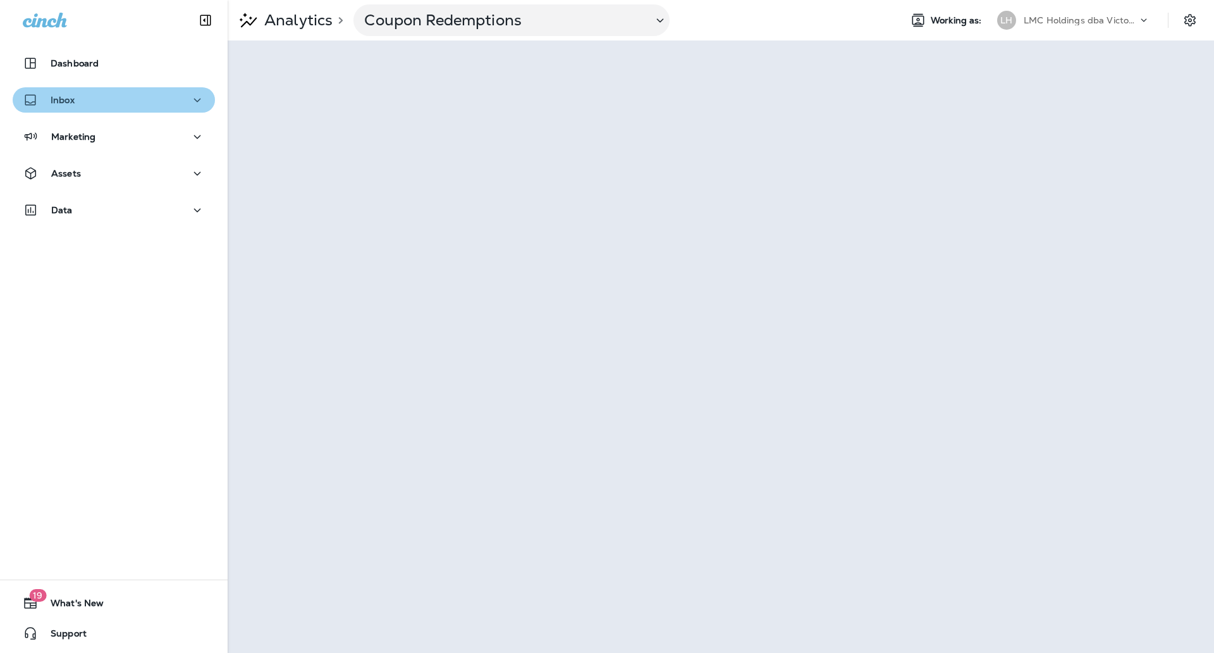
click at [121, 88] on button "Inbox" at bounding box center [114, 99] width 202 height 25
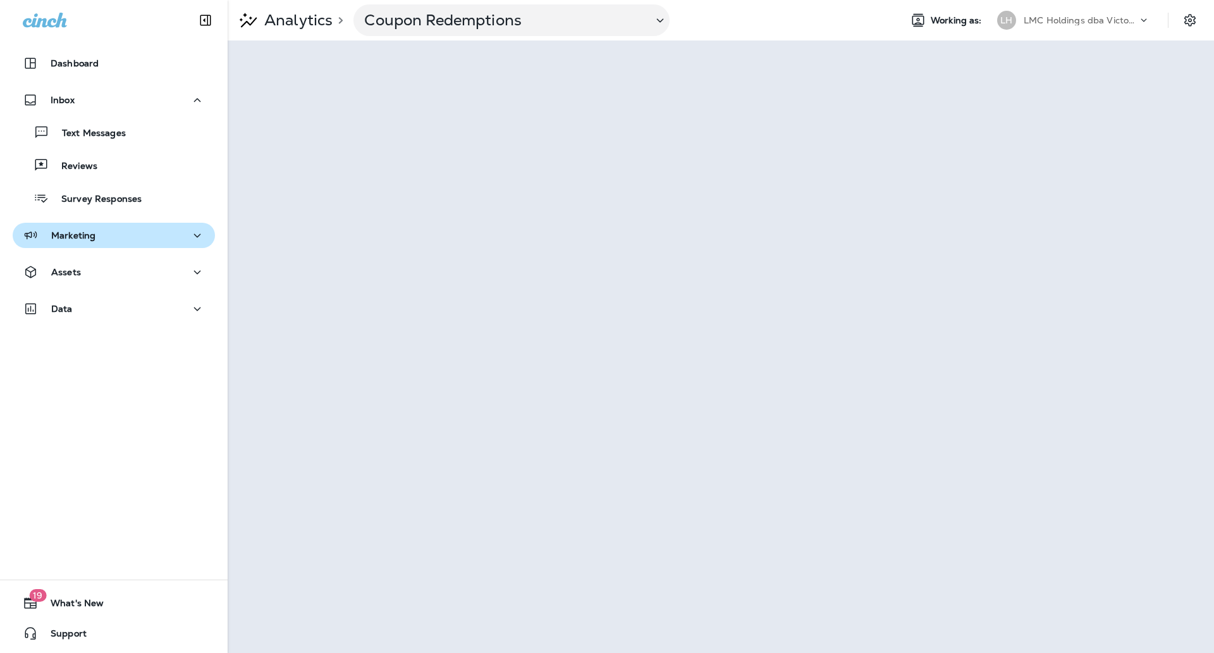
click at [92, 239] on p "Marketing" at bounding box center [73, 235] width 44 height 10
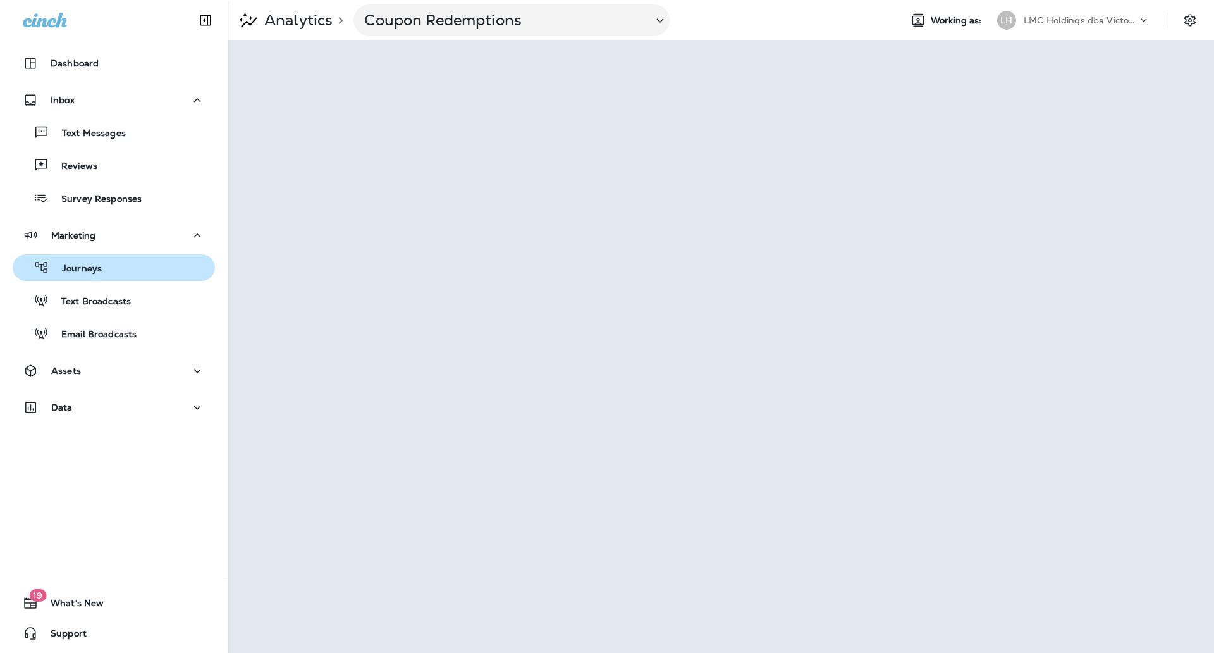
click at [87, 266] on p "Journeys" at bounding box center [75, 269] width 52 height 12
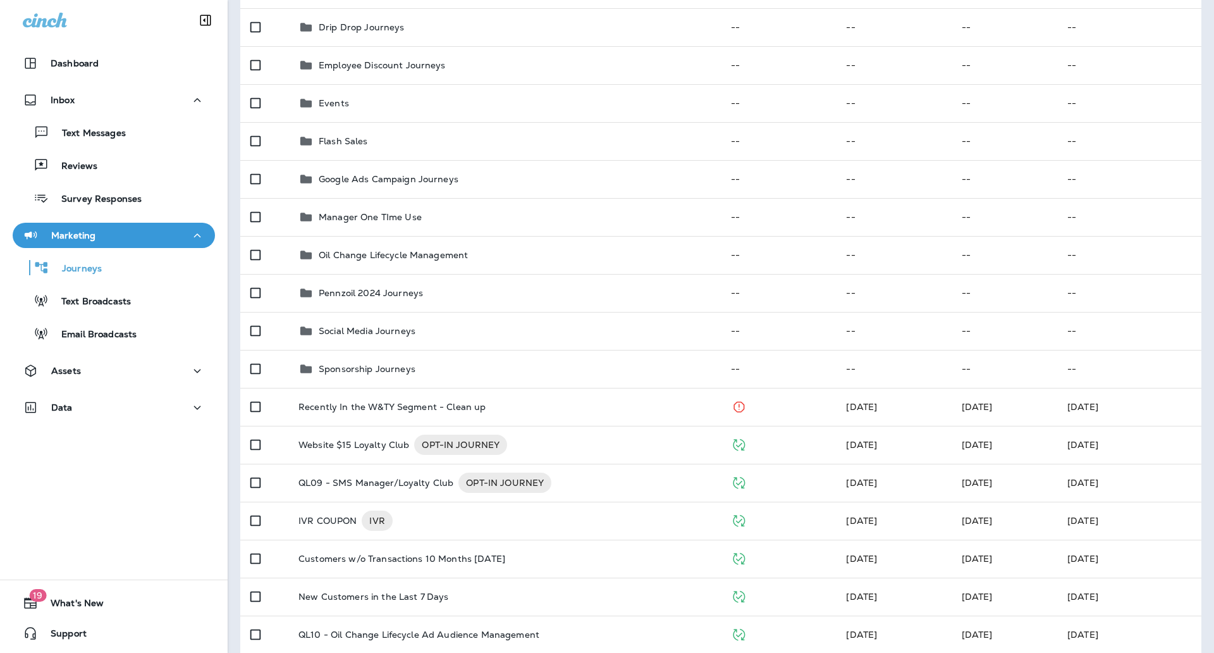
scroll to position [254, 0]
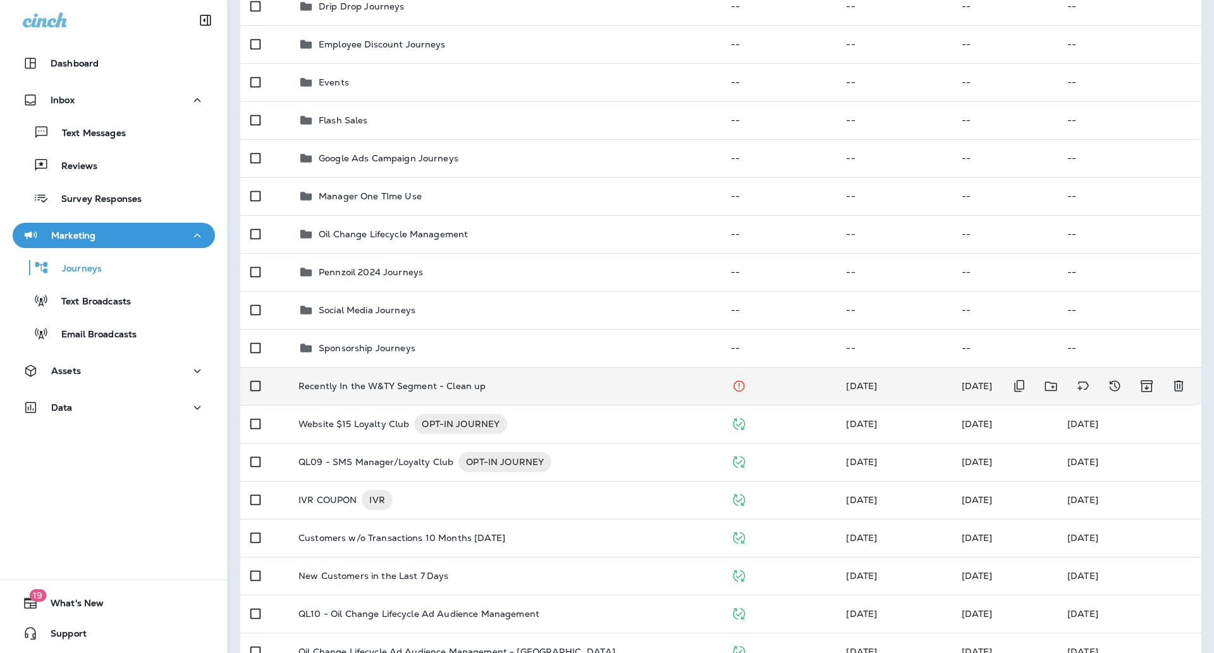
click at [581, 386] on div "Recently In the W&TY Segment - Clean up" at bounding box center [504, 386] width 412 height 10
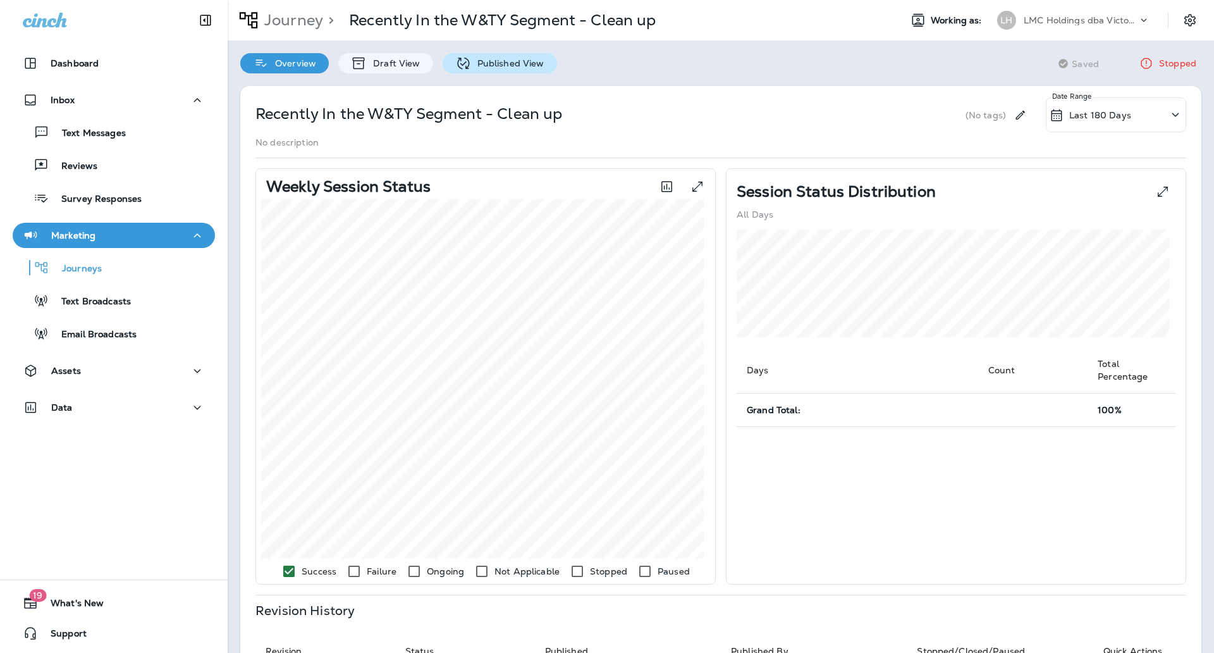
click at [489, 66] on p "Published View" at bounding box center [507, 63] width 73 height 10
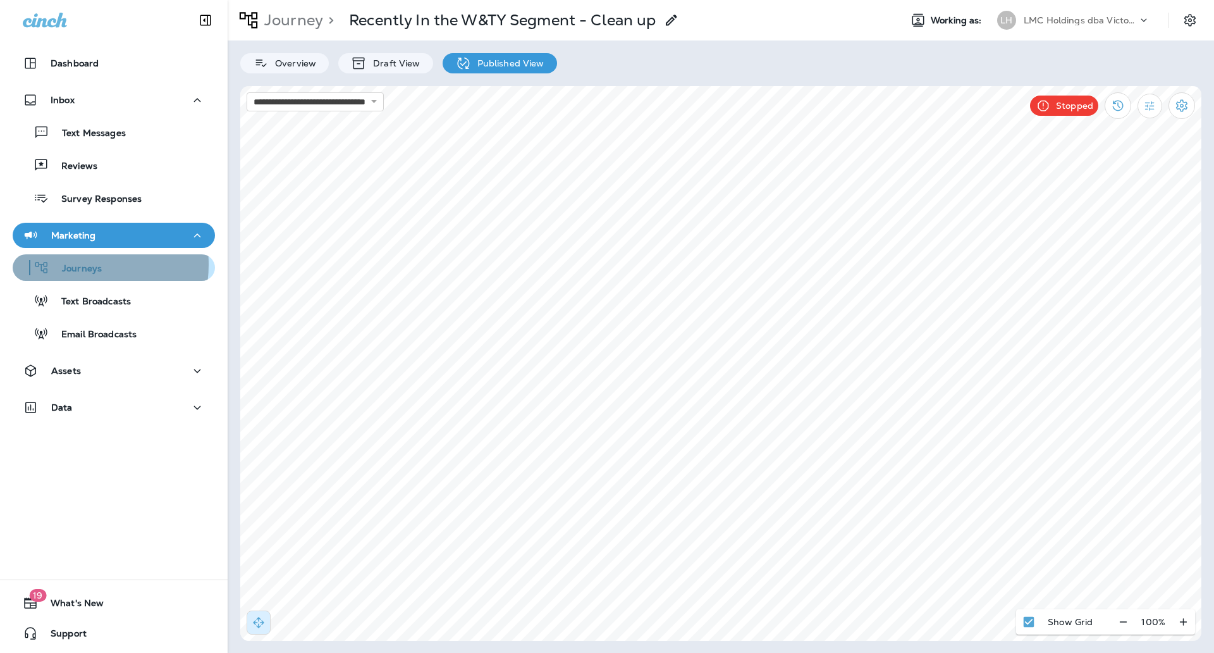
click at [73, 264] on p "Journeys" at bounding box center [75, 269] width 52 height 12
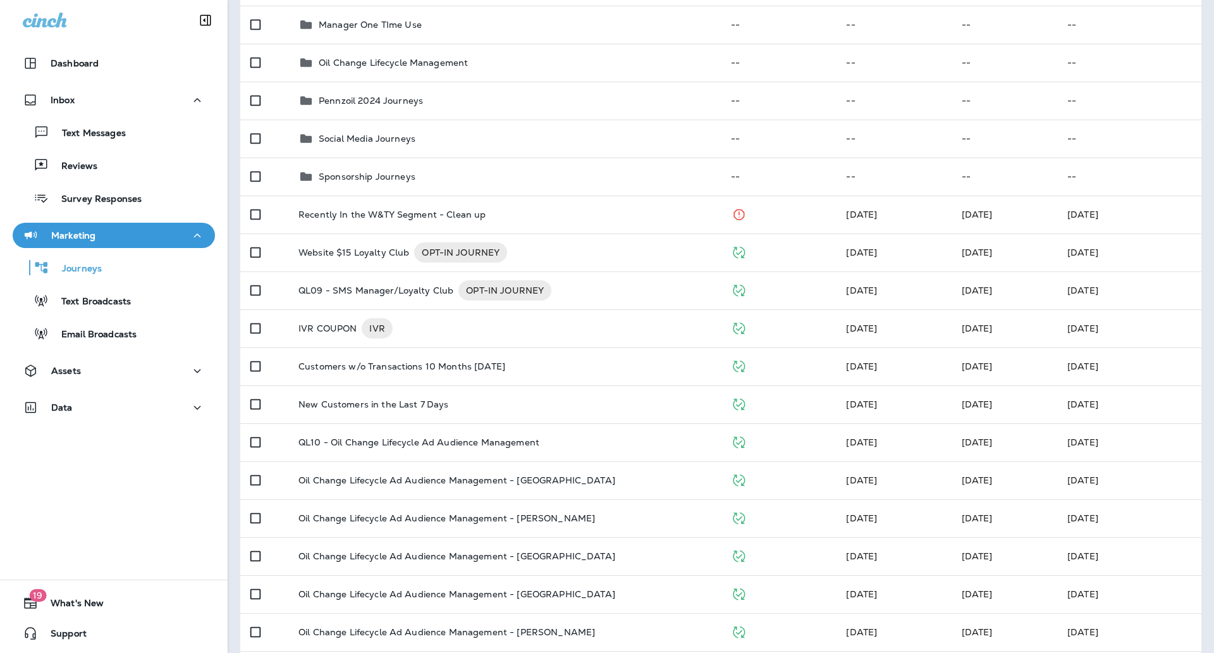
scroll to position [427, 0]
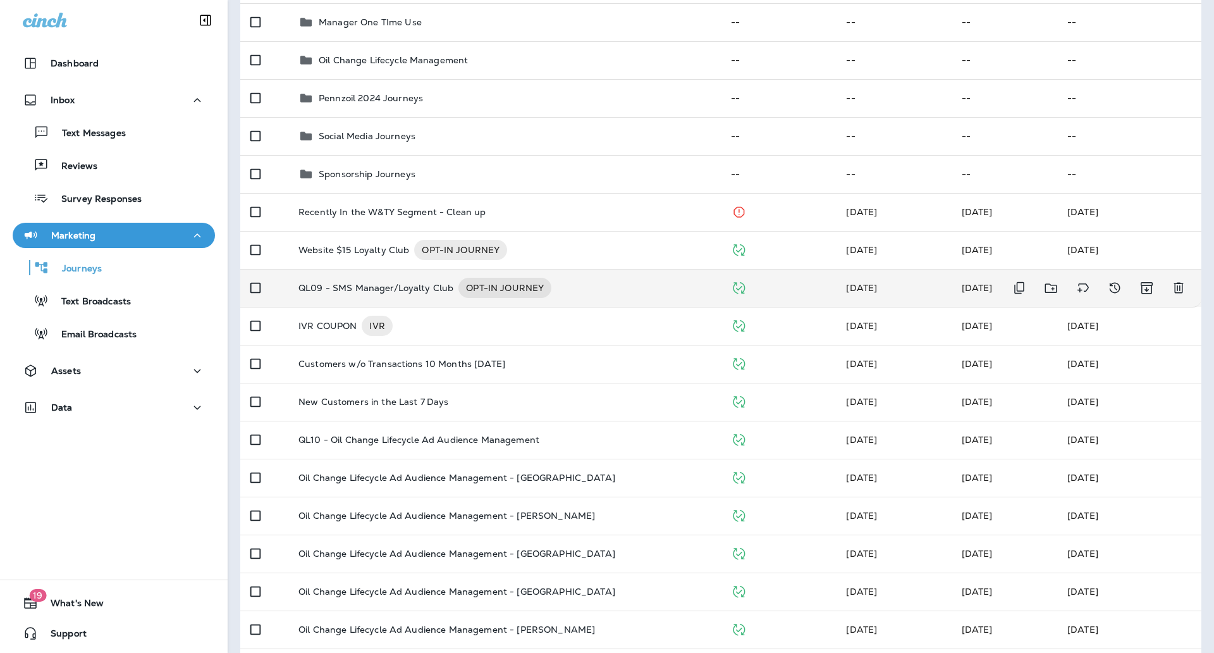
click at [650, 292] on div "QL09 - SMS Manager/Loyalty Club OPT-IN JOURNEY" at bounding box center [504, 288] width 412 height 20
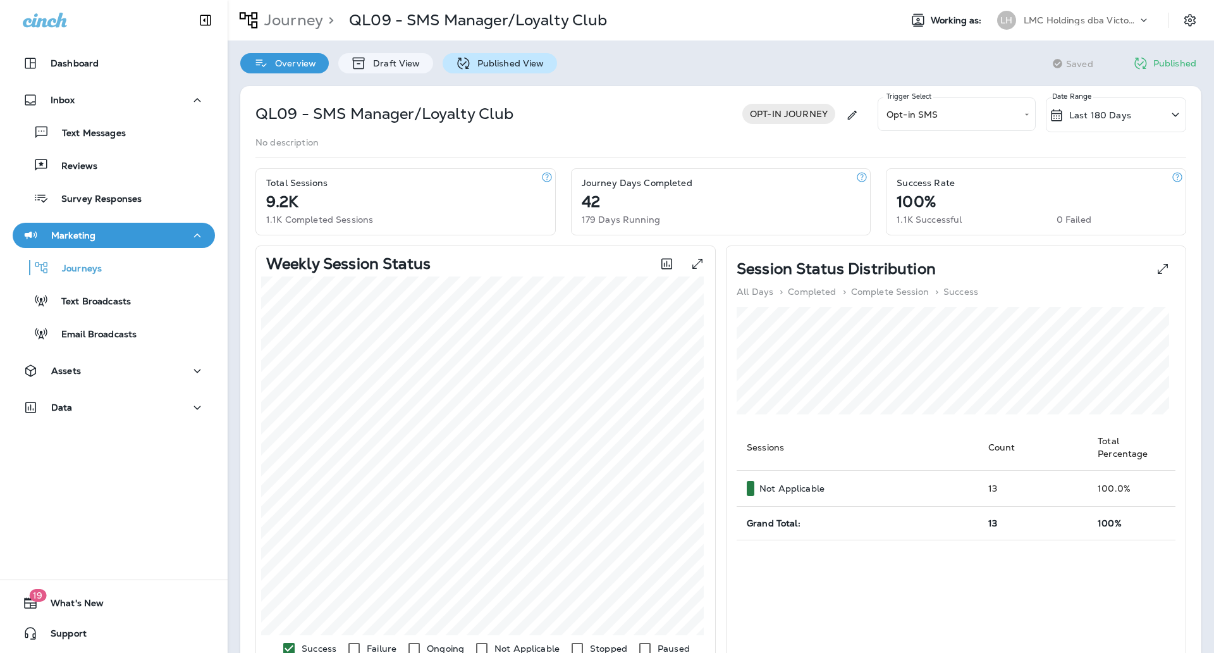
click at [529, 68] on p "Published View" at bounding box center [507, 63] width 73 height 10
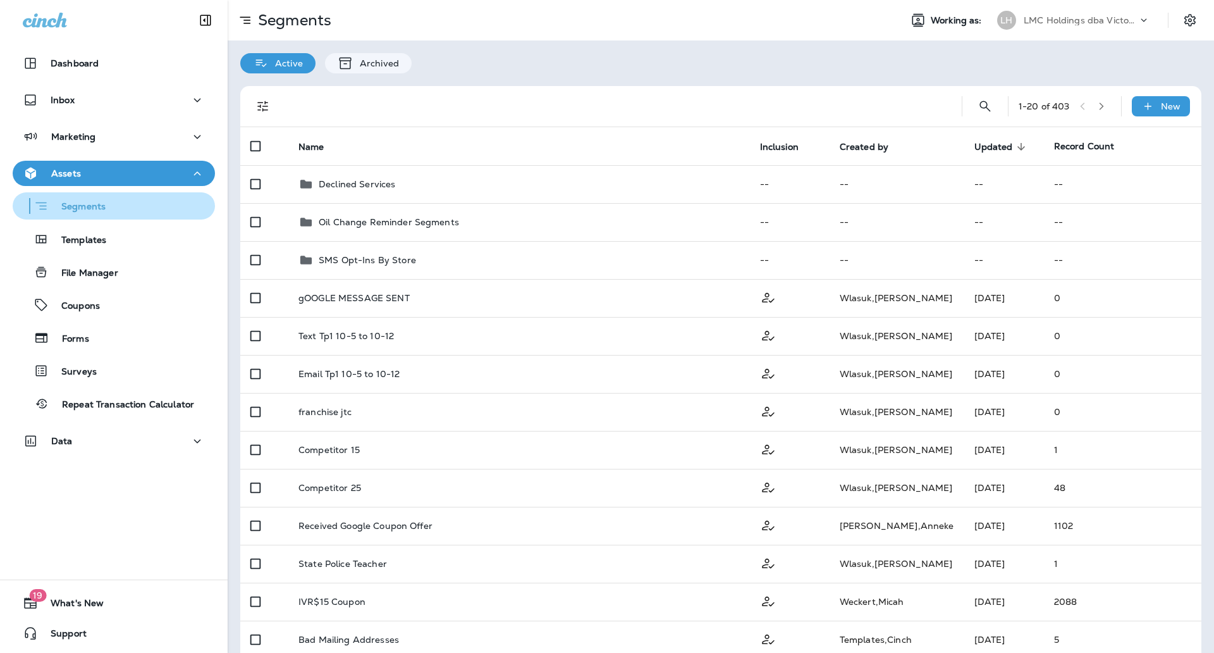
click at [146, 205] on div "Segments" at bounding box center [114, 206] width 192 height 20
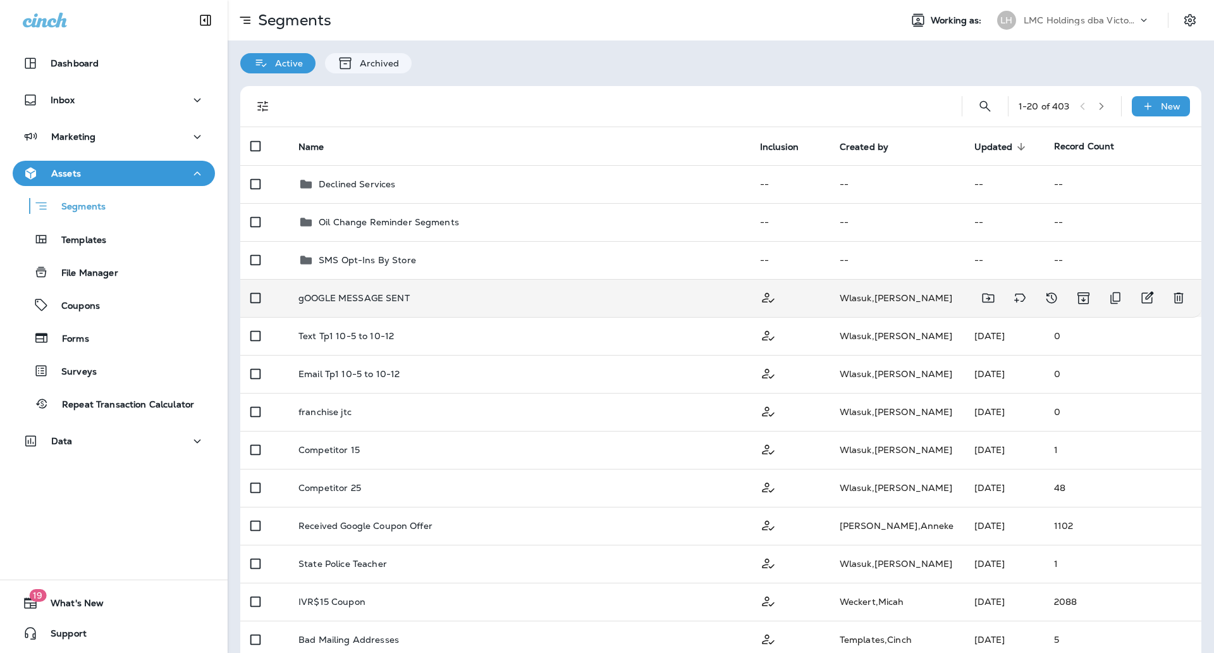
click at [408, 296] on p "gOOGLE MESSAGE SENT" at bounding box center [353, 298] width 111 height 10
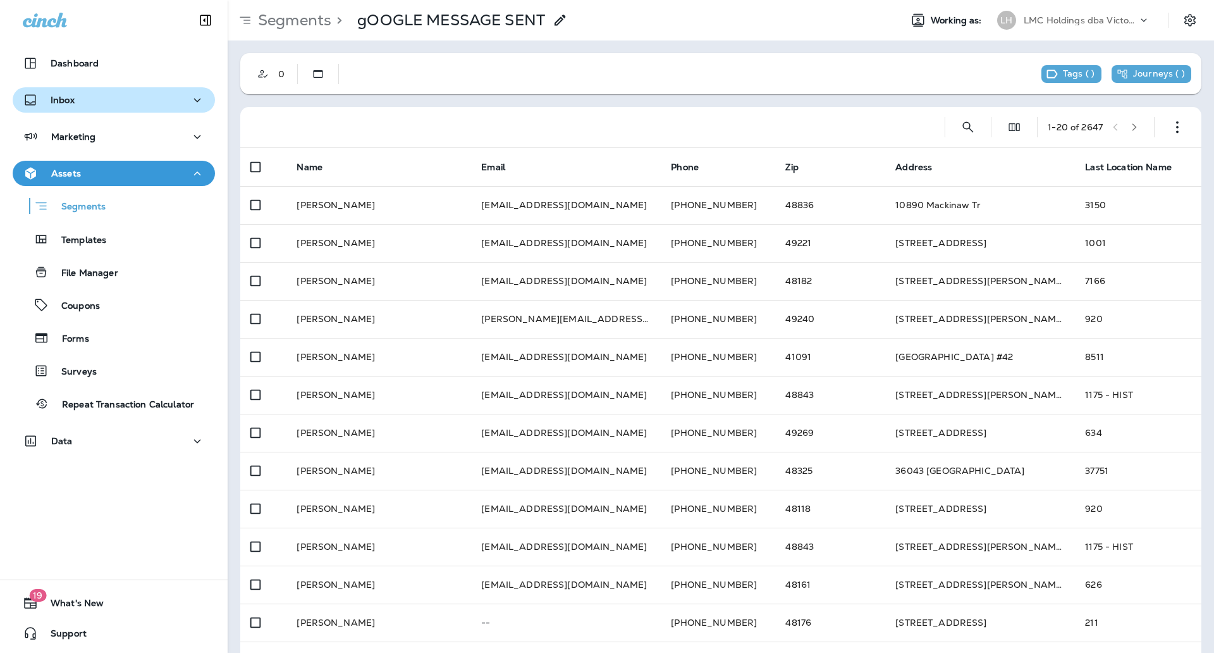
click at [84, 108] on button "Inbox" at bounding box center [114, 99] width 202 height 25
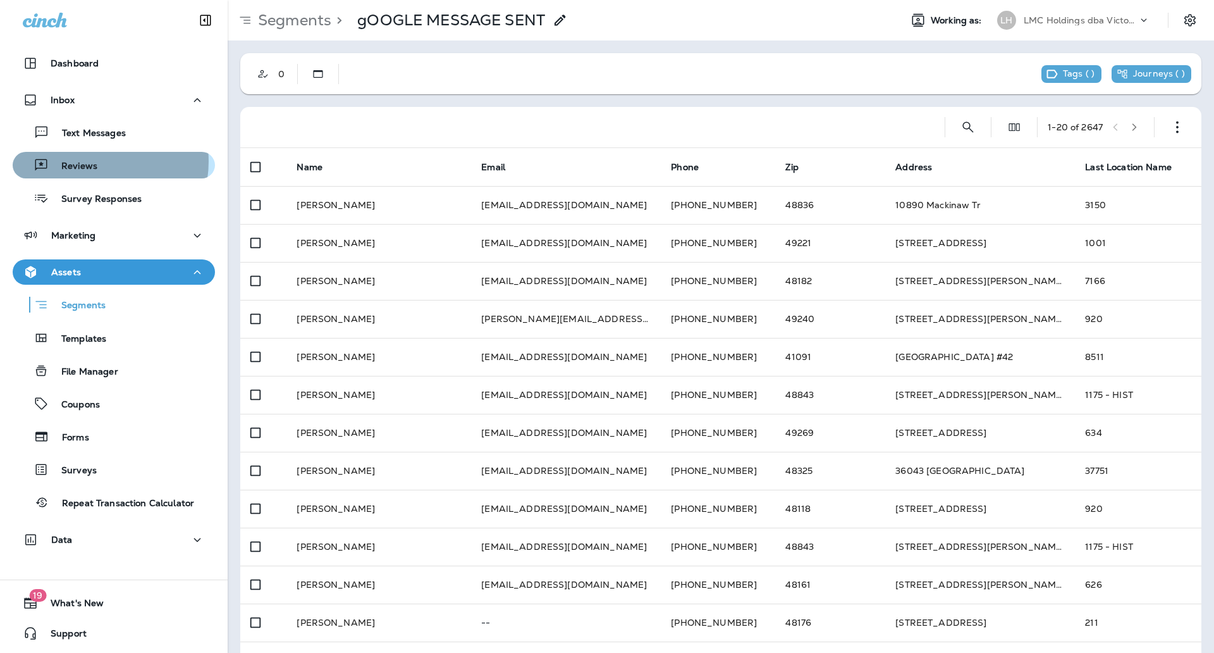
click at [92, 161] on p "Reviews" at bounding box center [73, 167] width 49 height 12
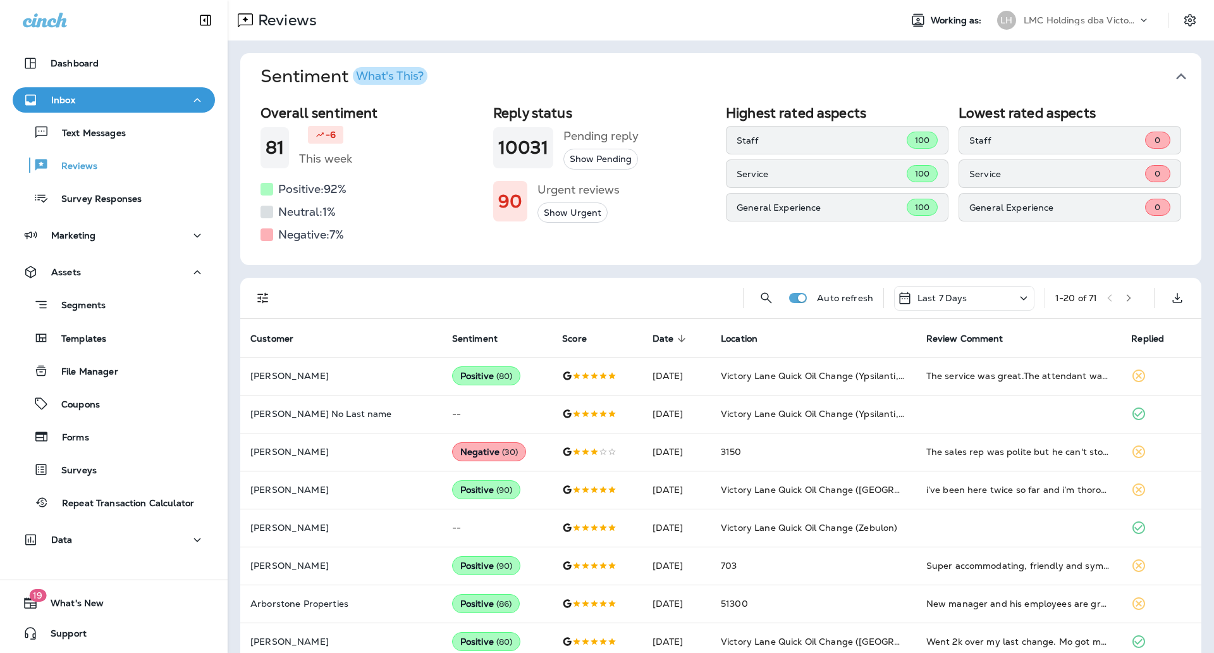
click at [942, 293] on p "Last 7 Days" at bounding box center [943, 298] width 50 height 10
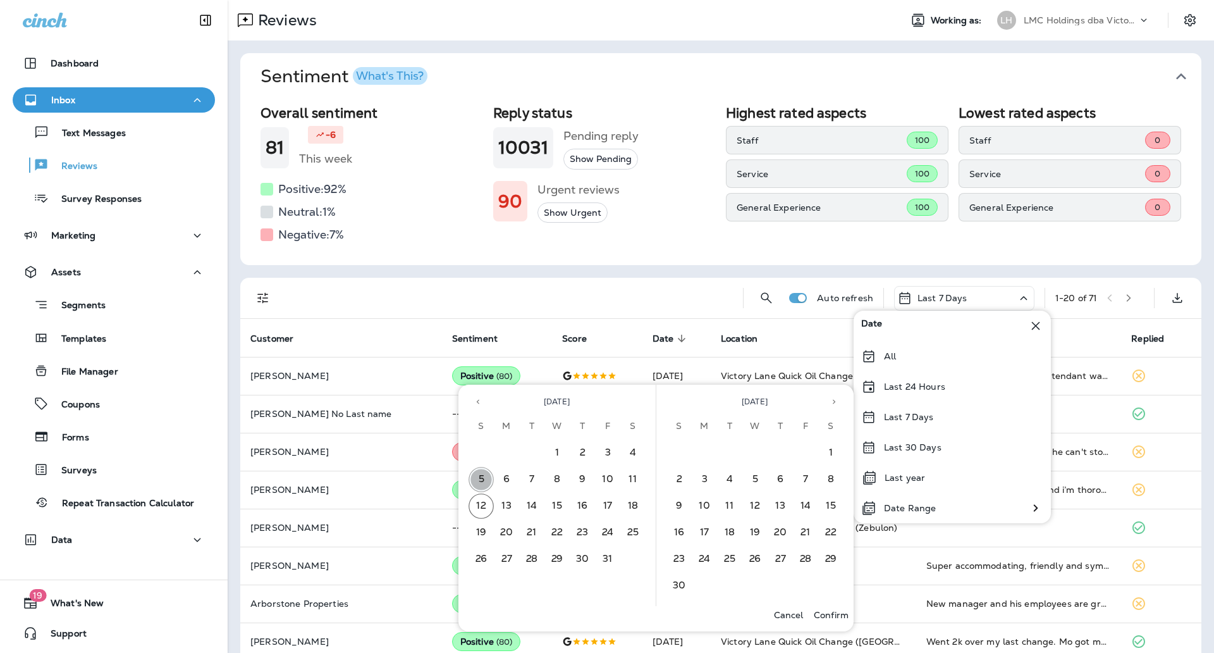
click at [484, 477] on button "5" at bounding box center [481, 479] width 25 height 25
click at [641, 472] on button "11" at bounding box center [632, 479] width 25 height 25
click at [824, 611] on p "Confirm" at bounding box center [831, 615] width 35 height 10
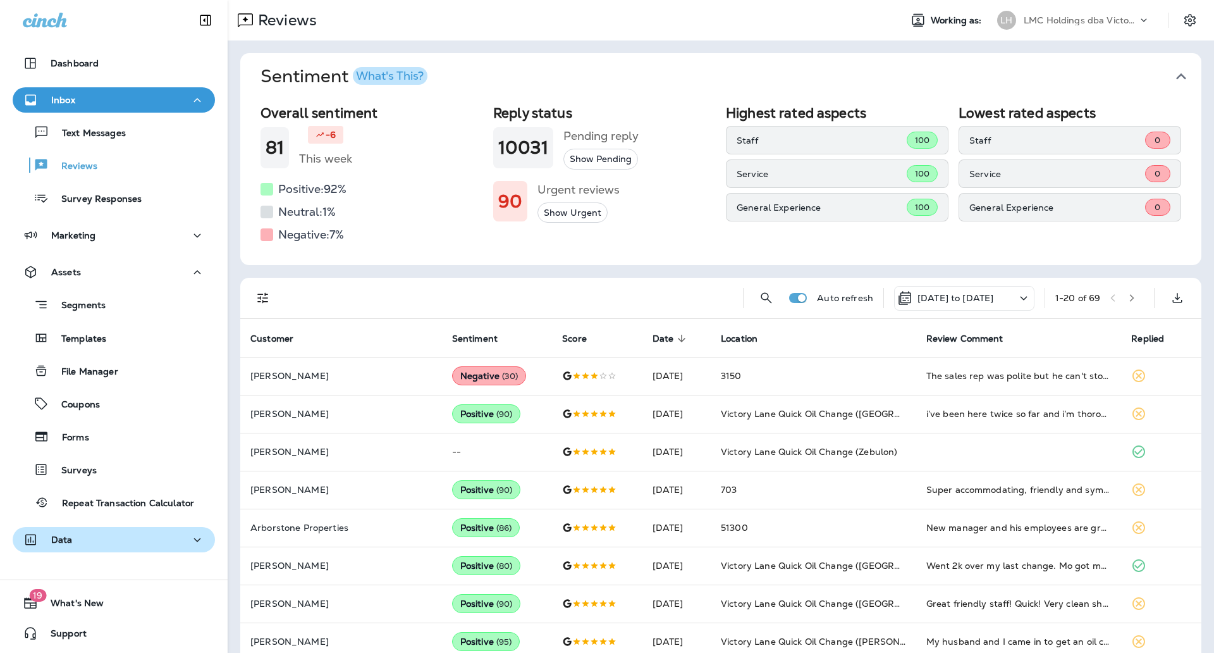
click at [107, 536] on div "Data" at bounding box center [114, 540] width 182 height 16
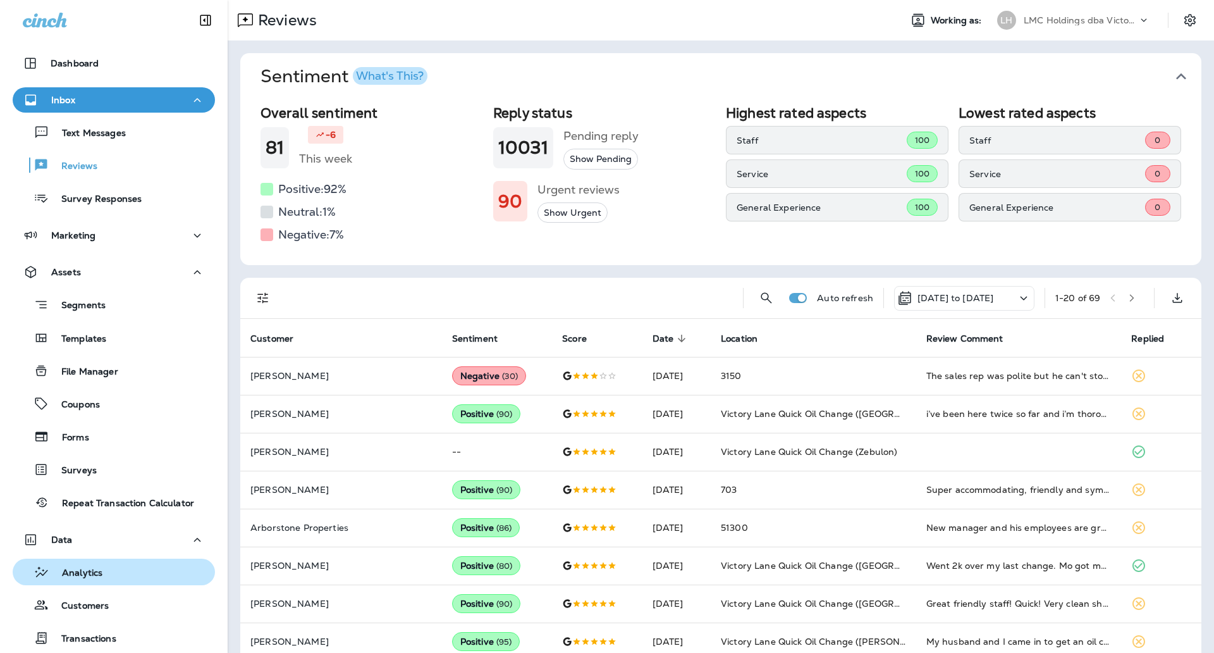
click at [92, 577] on p "Analytics" at bounding box center [75, 573] width 53 height 12
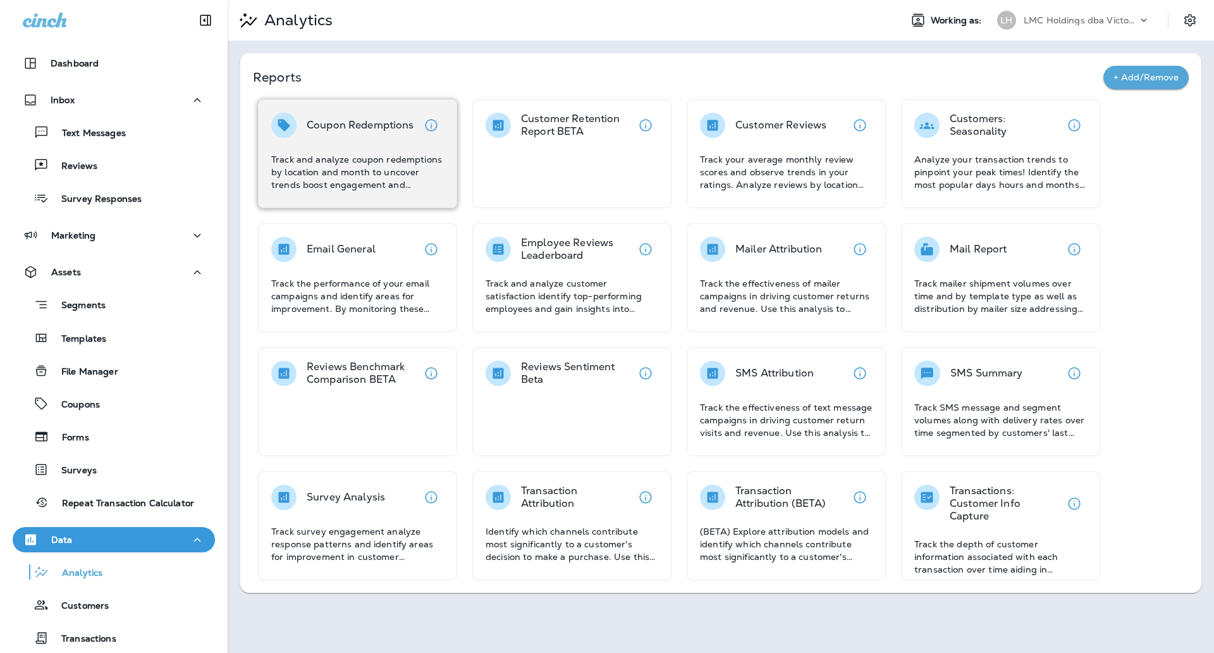
click at [360, 195] on div "Coupon Redemptions Track and analyze coupon redemptions by location and month t…" at bounding box center [357, 153] width 199 height 109
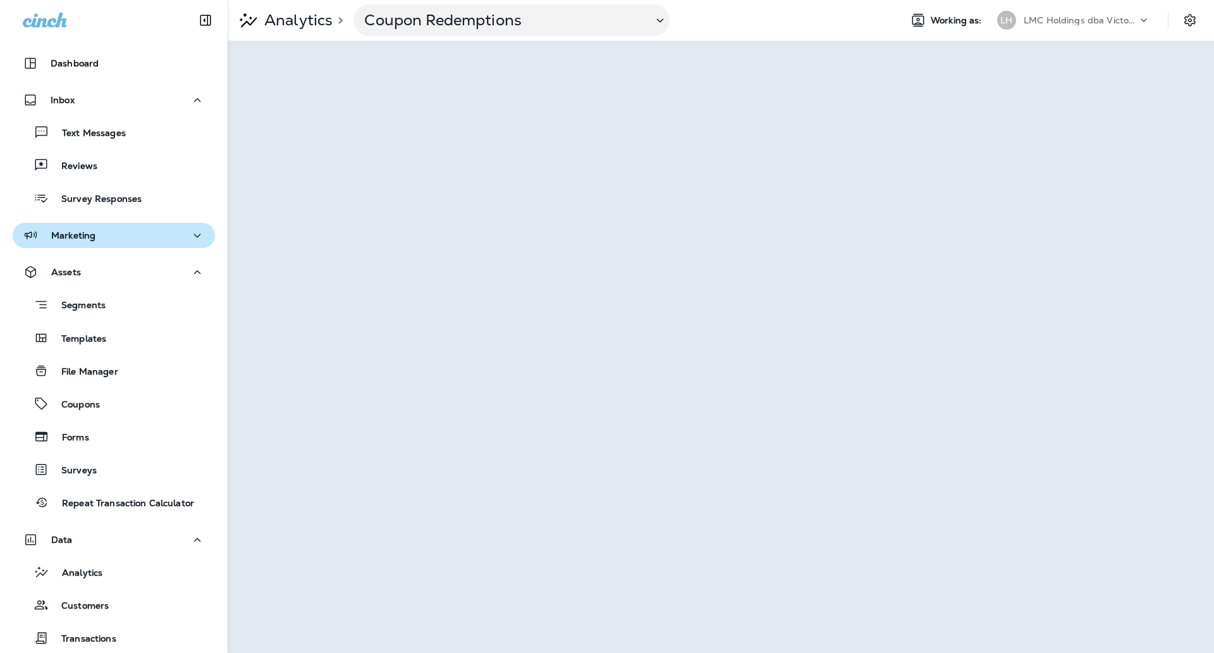
click at [111, 241] on div "Marketing" at bounding box center [114, 236] width 182 height 16
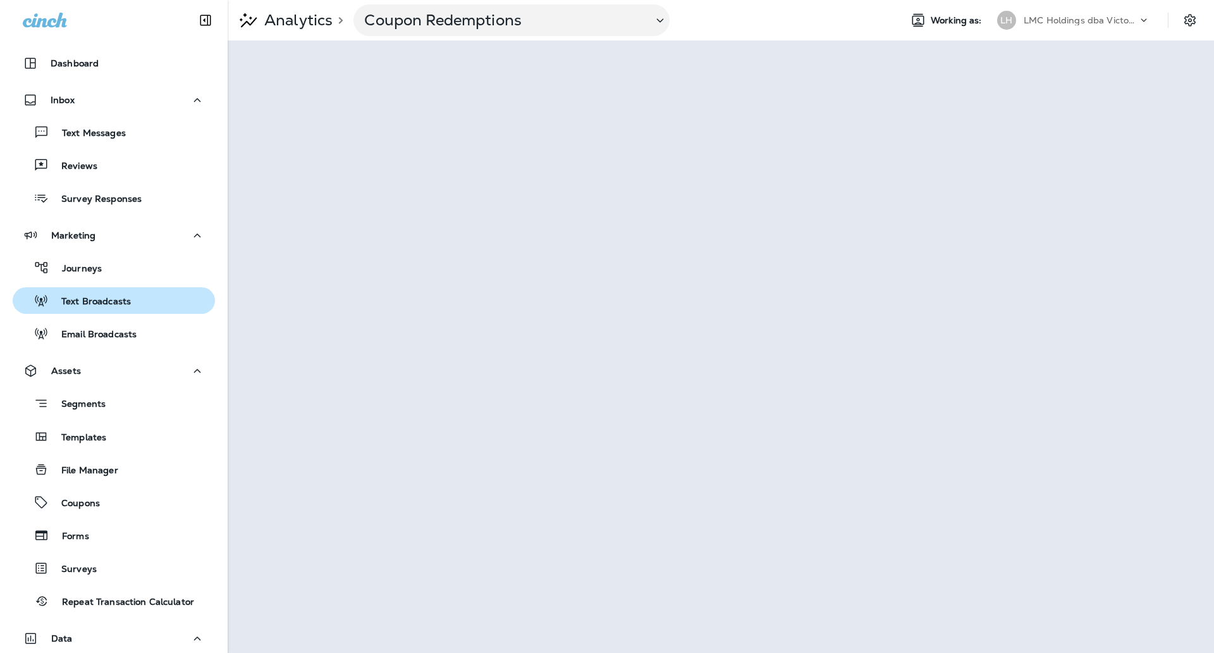
click at [103, 300] on p "Text Broadcasts" at bounding box center [90, 302] width 82 height 12
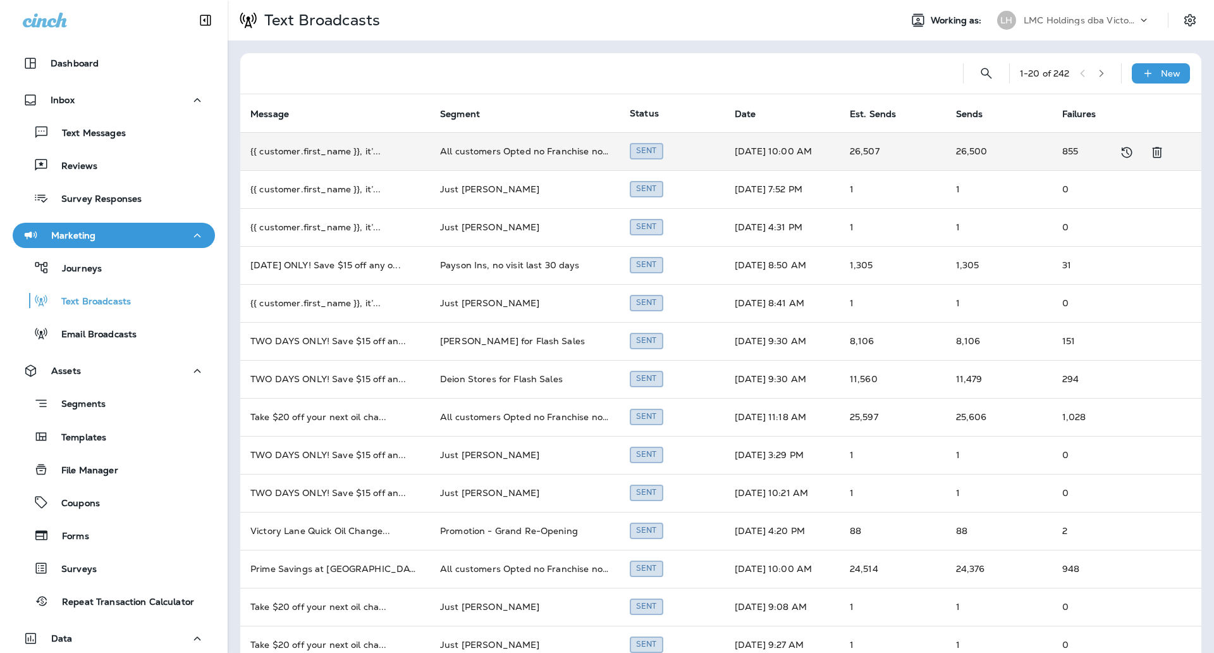
click at [376, 149] on td "{{ customer.first_name }}, it’ ..." at bounding box center [335, 151] width 190 height 38
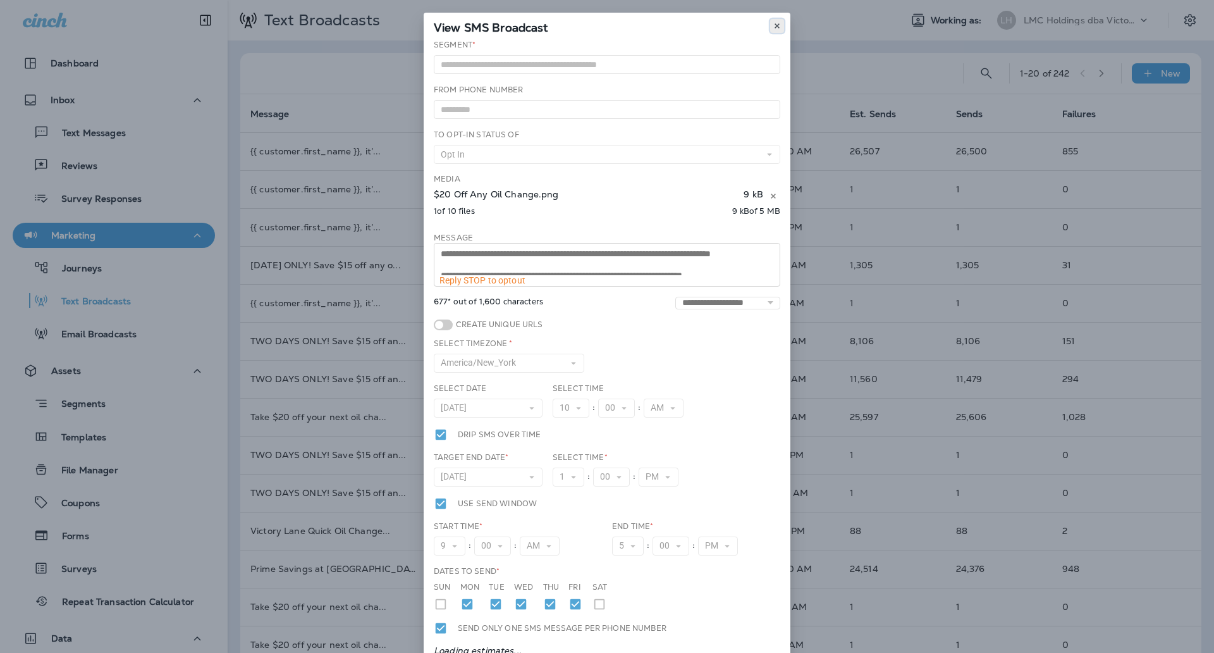
click at [773, 28] on icon at bounding box center [777, 26] width 8 height 8
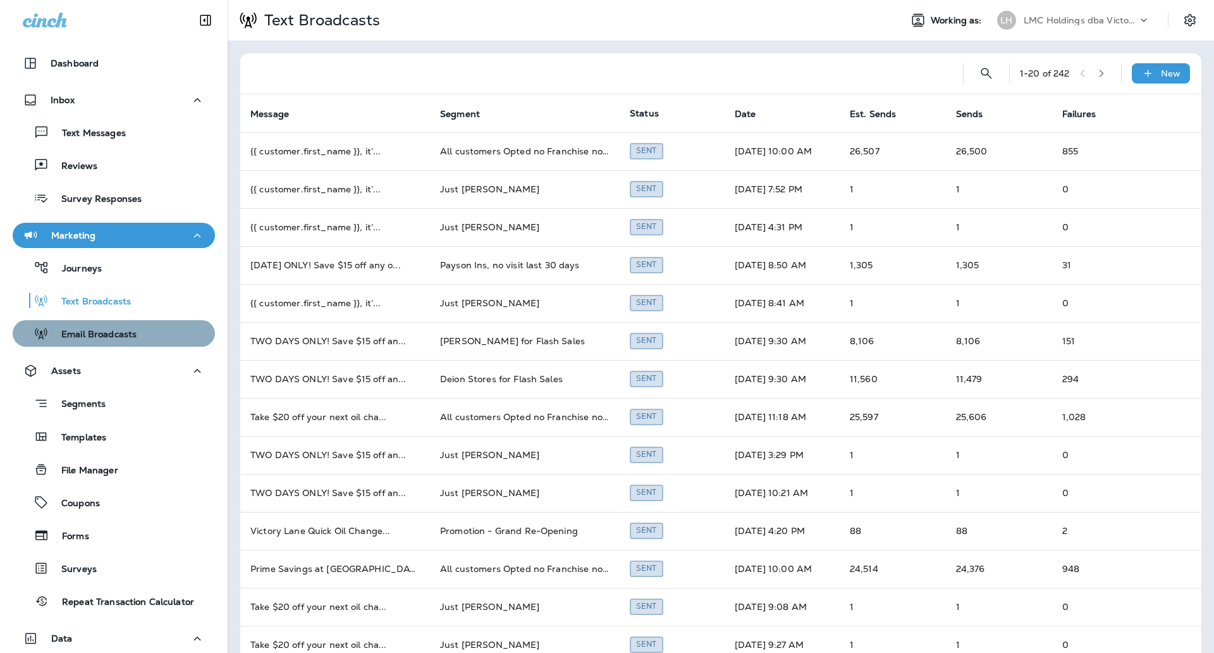
click at [145, 330] on div "Email Broadcasts" at bounding box center [114, 333] width 192 height 19
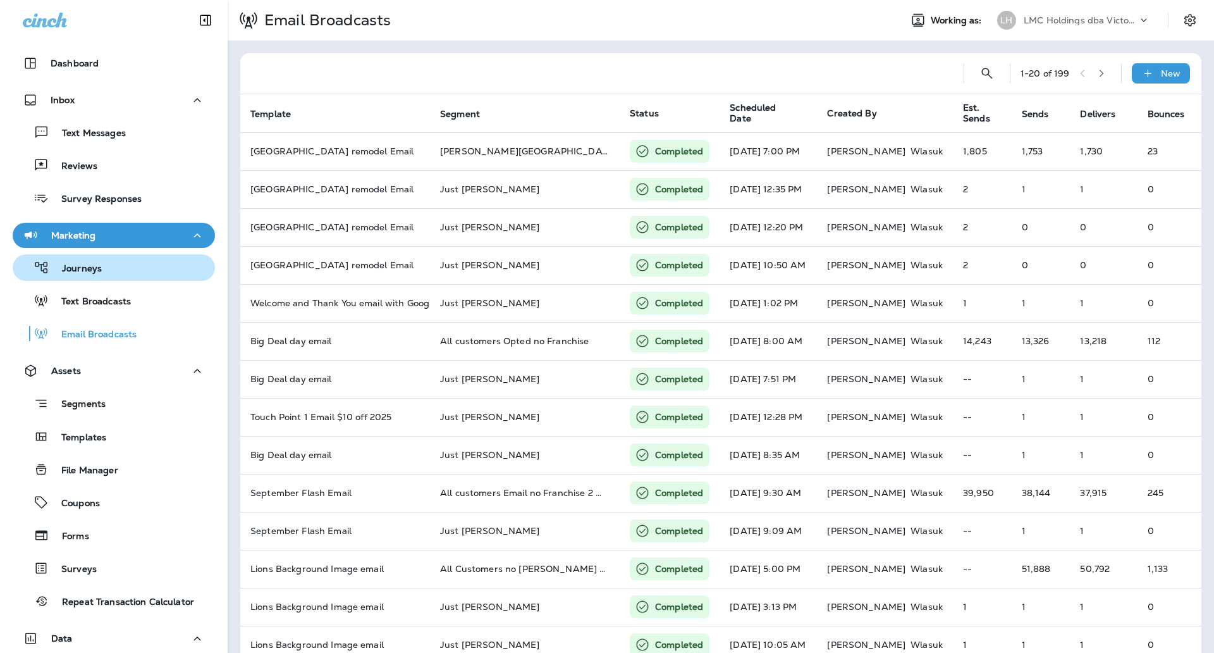
click at [99, 274] on p "Journeys" at bounding box center [75, 269] width 52 height 12
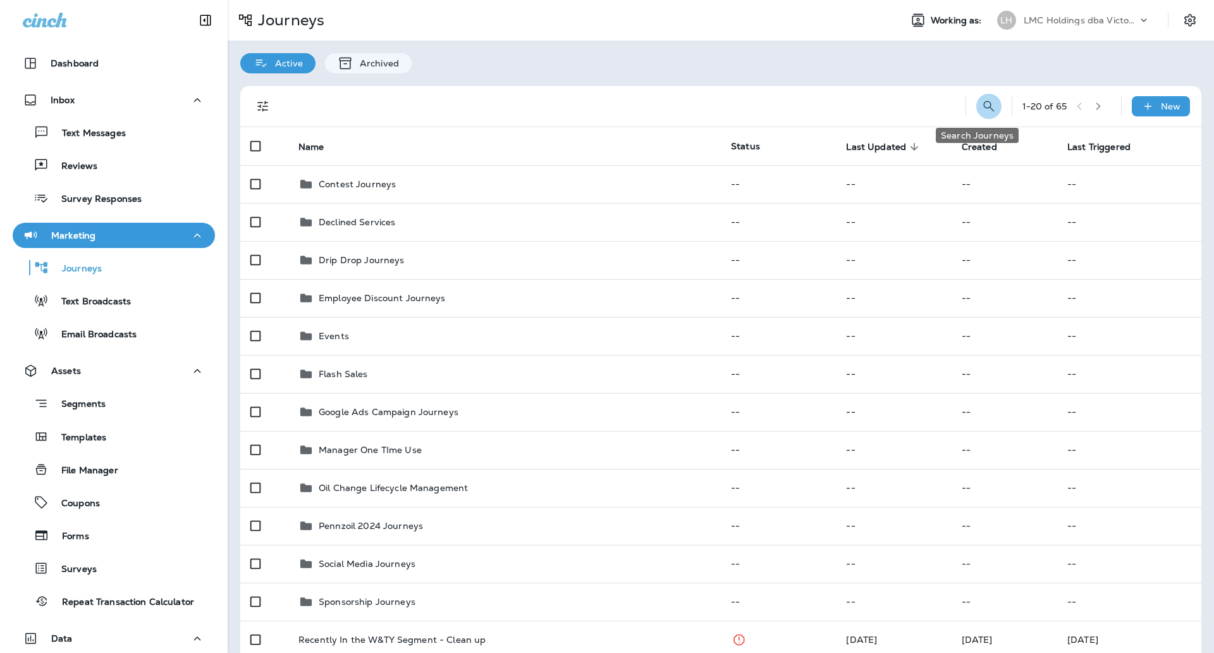
click at [981, 100] on icon "Search Journeys" at bounding box center [988, 106] width 15 height 15
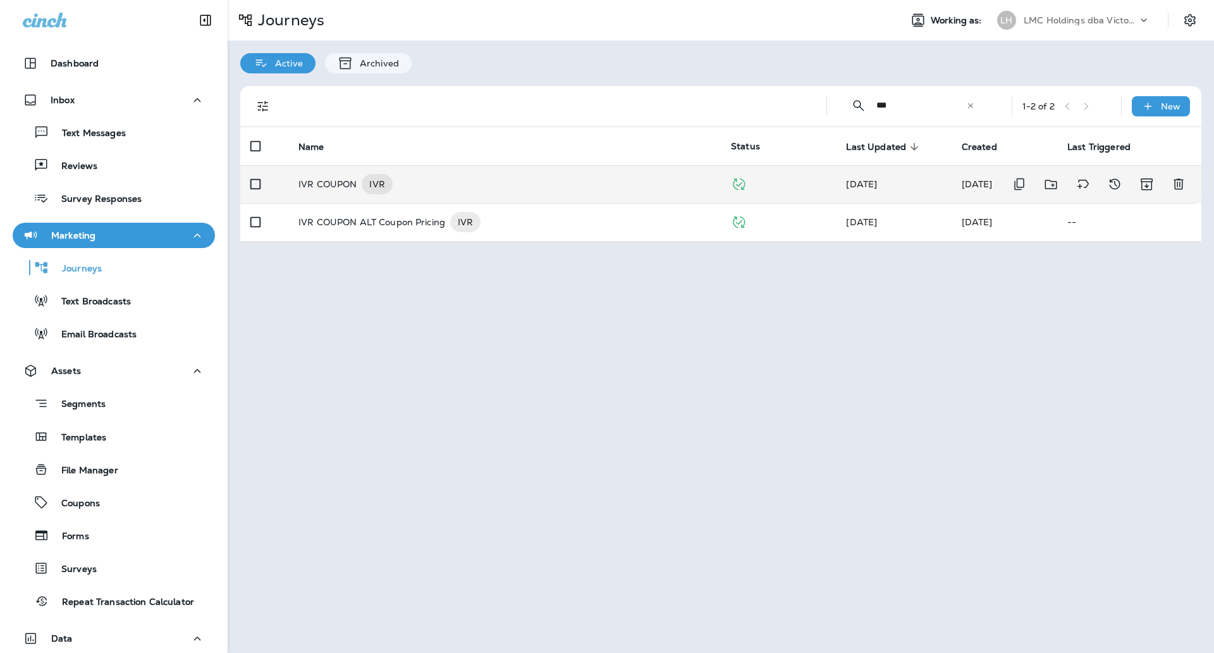
type input "***"
click at [562, 181] on div "IVR COUPON IVR" at bounding box center [504, 184] width 412 height 20
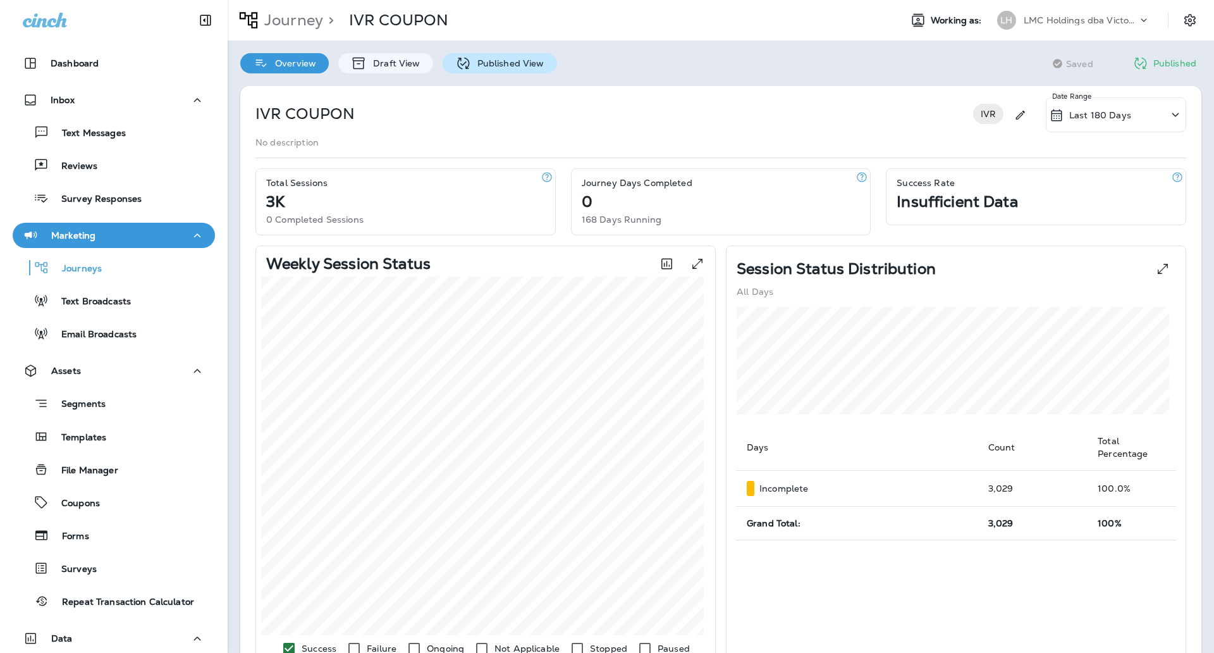
click at [484, 59] on p "Published View" at bounding box center [507, 63] width 73 height 10
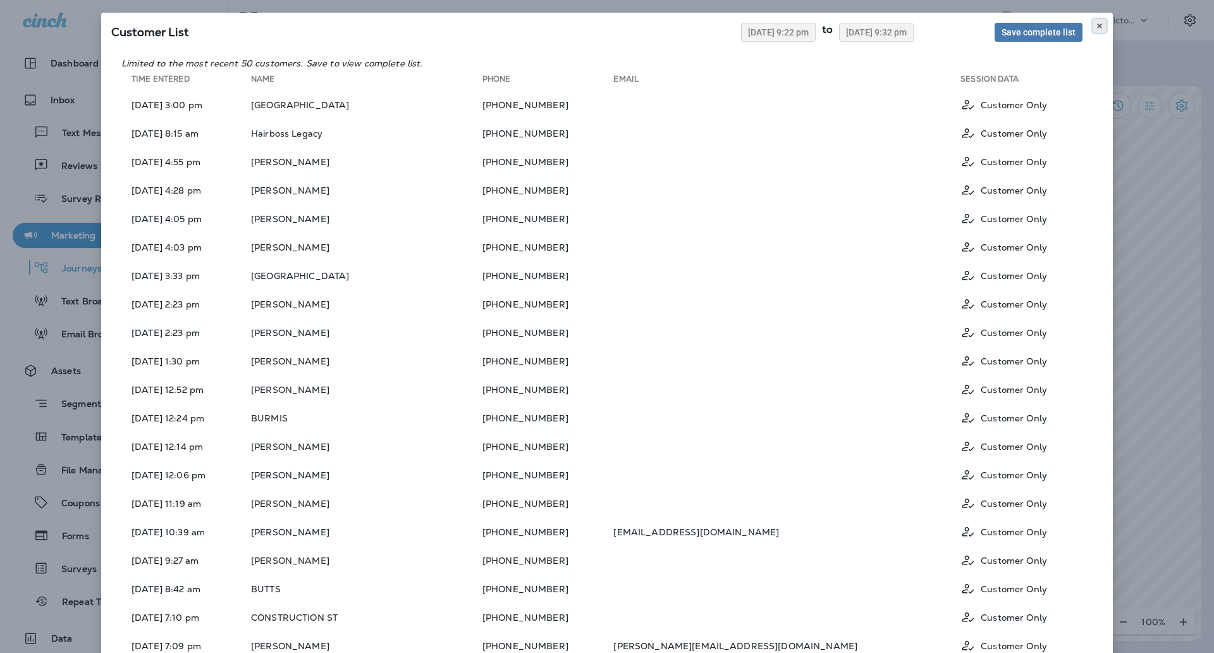
click at [1096, 29] on icon at bounding box center [1100, 26] width 8 height 8
